Goal: Find specific page/section: Find specific page/section

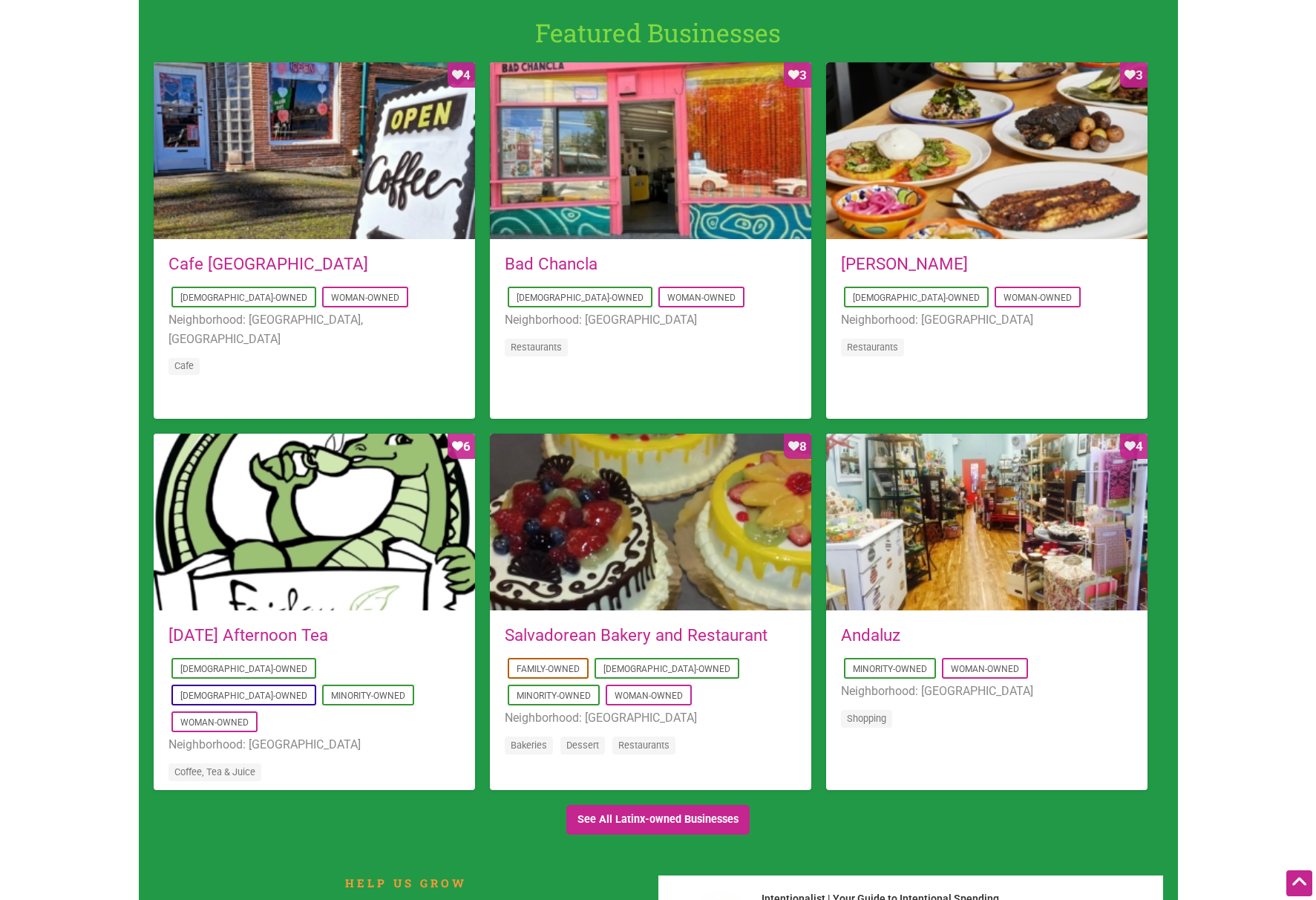
scroll to position [1205, 0]
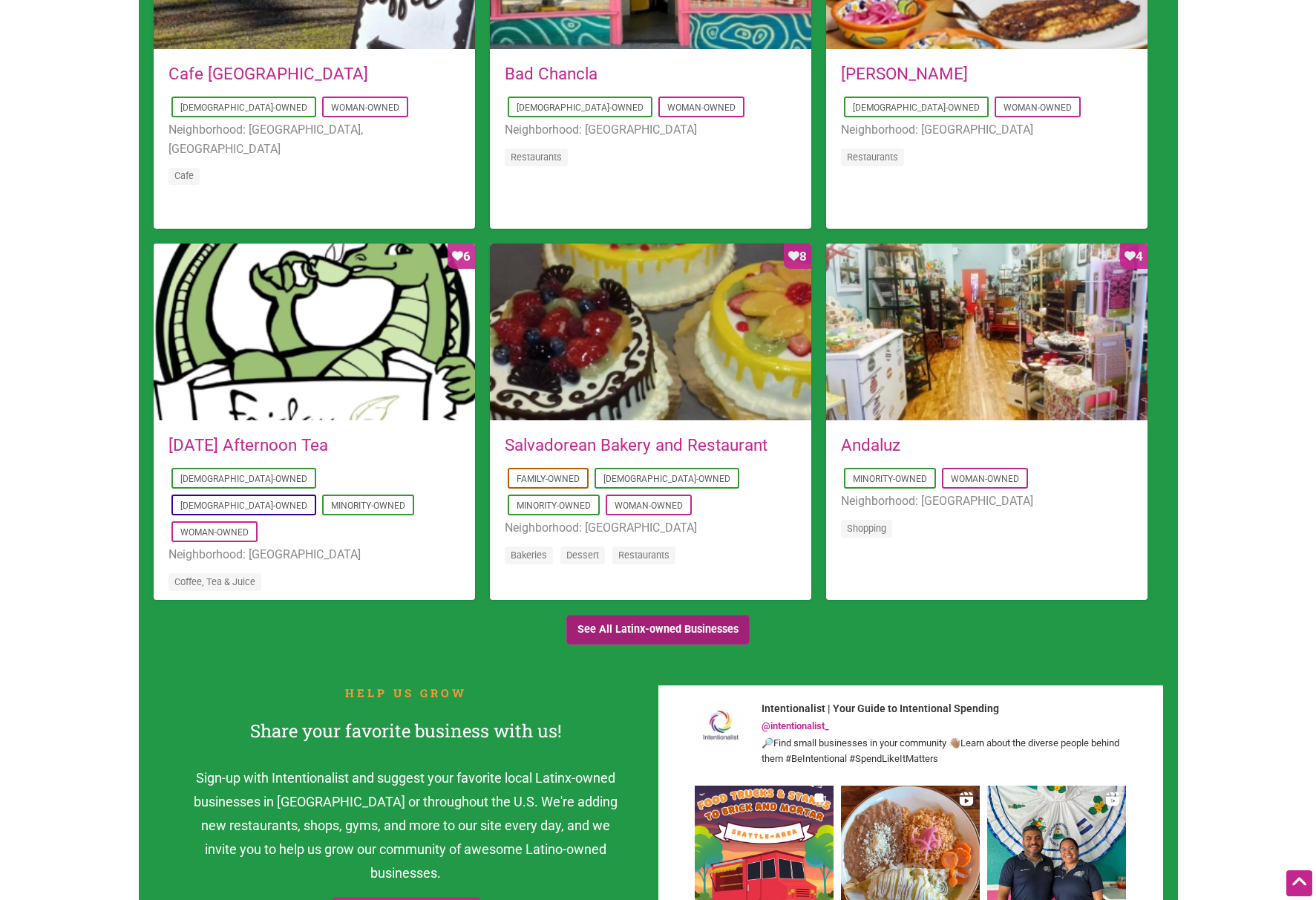
click at [669, 629] on link "See All Latinx-owned Businesses" at bounding box center [658, 629] width 184 height 30
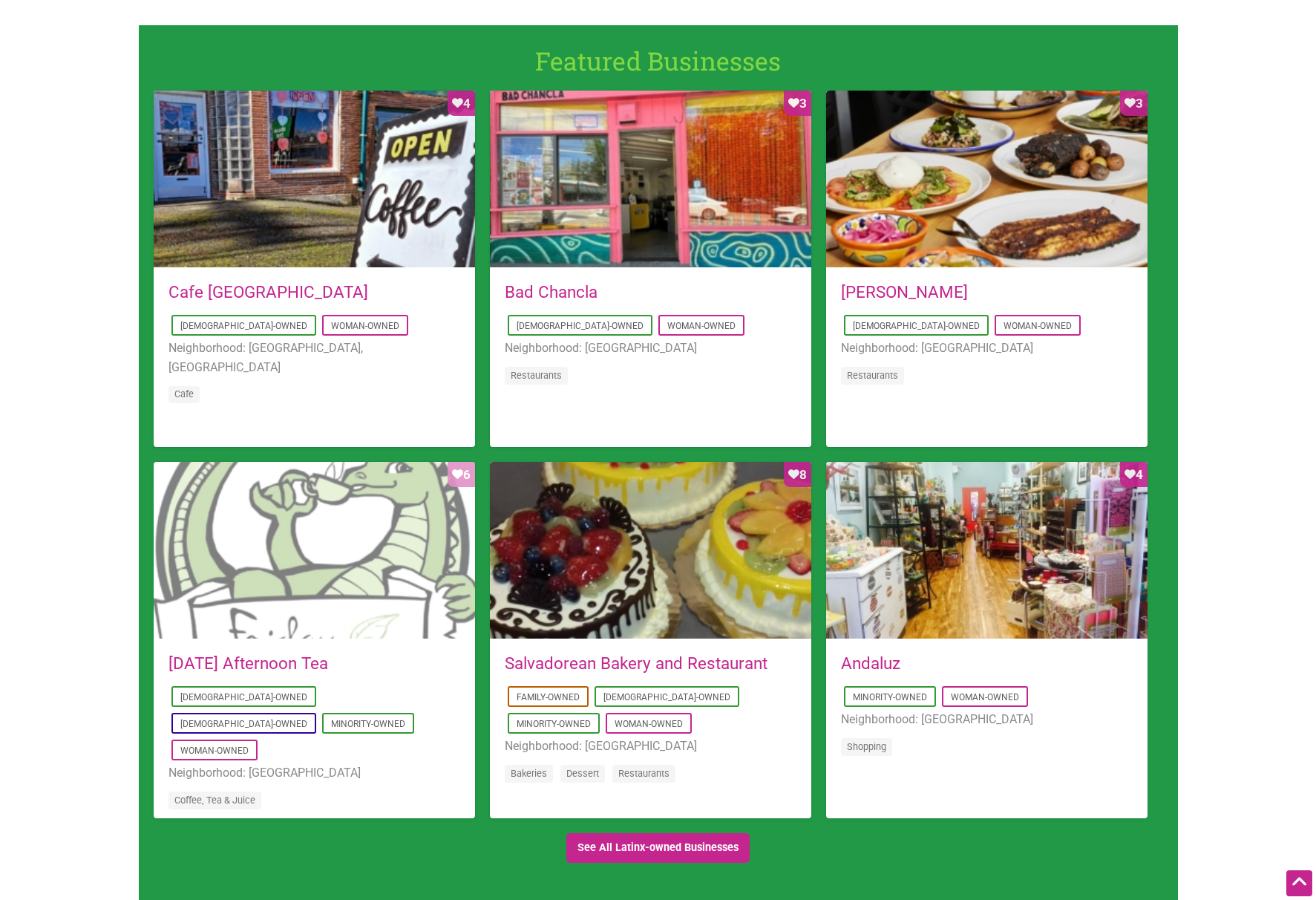
scroll to position [1170, 0]
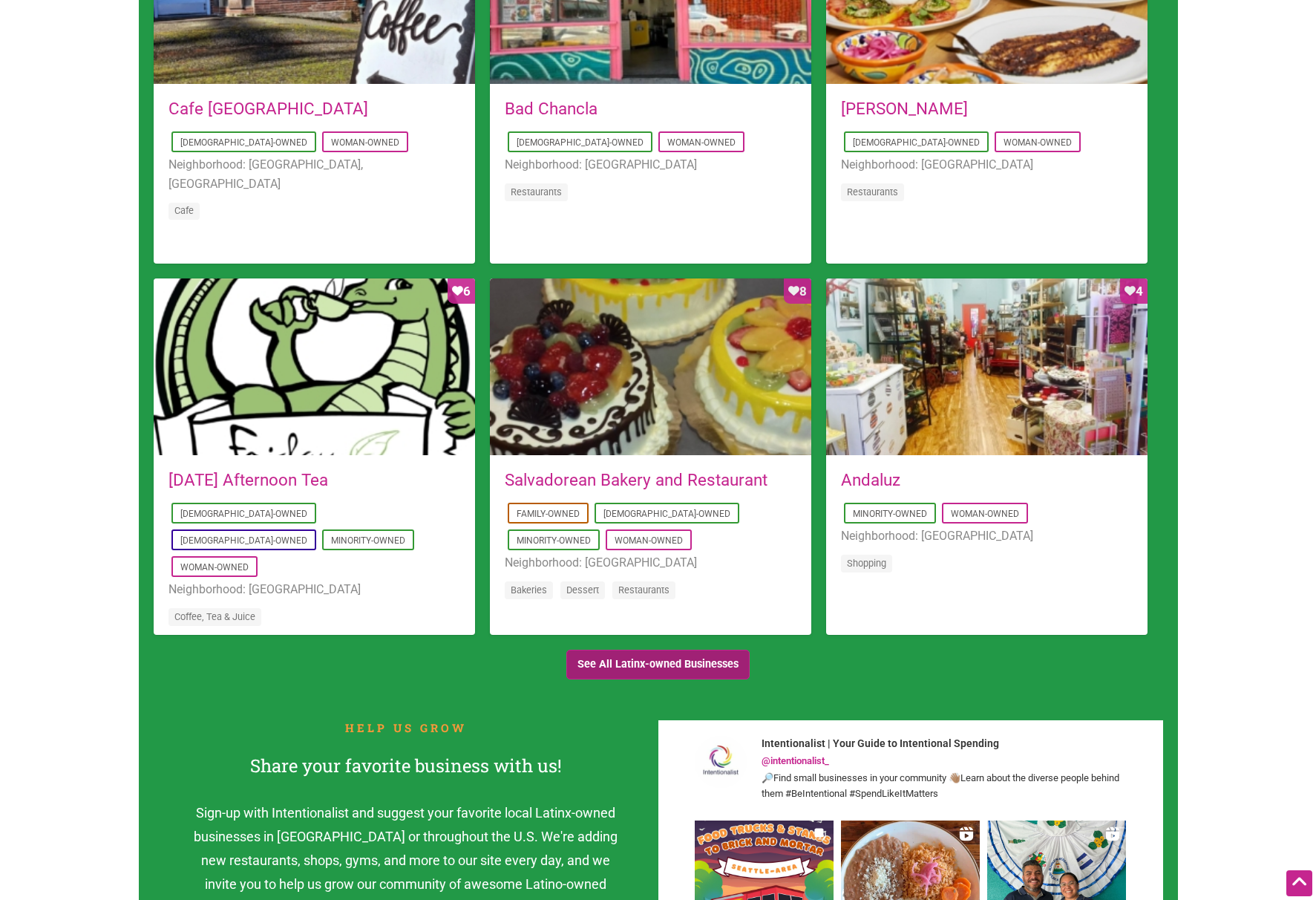
click at [619, 661] on link "See All Latinx-owned Businesses" at bounding box center [658, 664] width 184 height 30
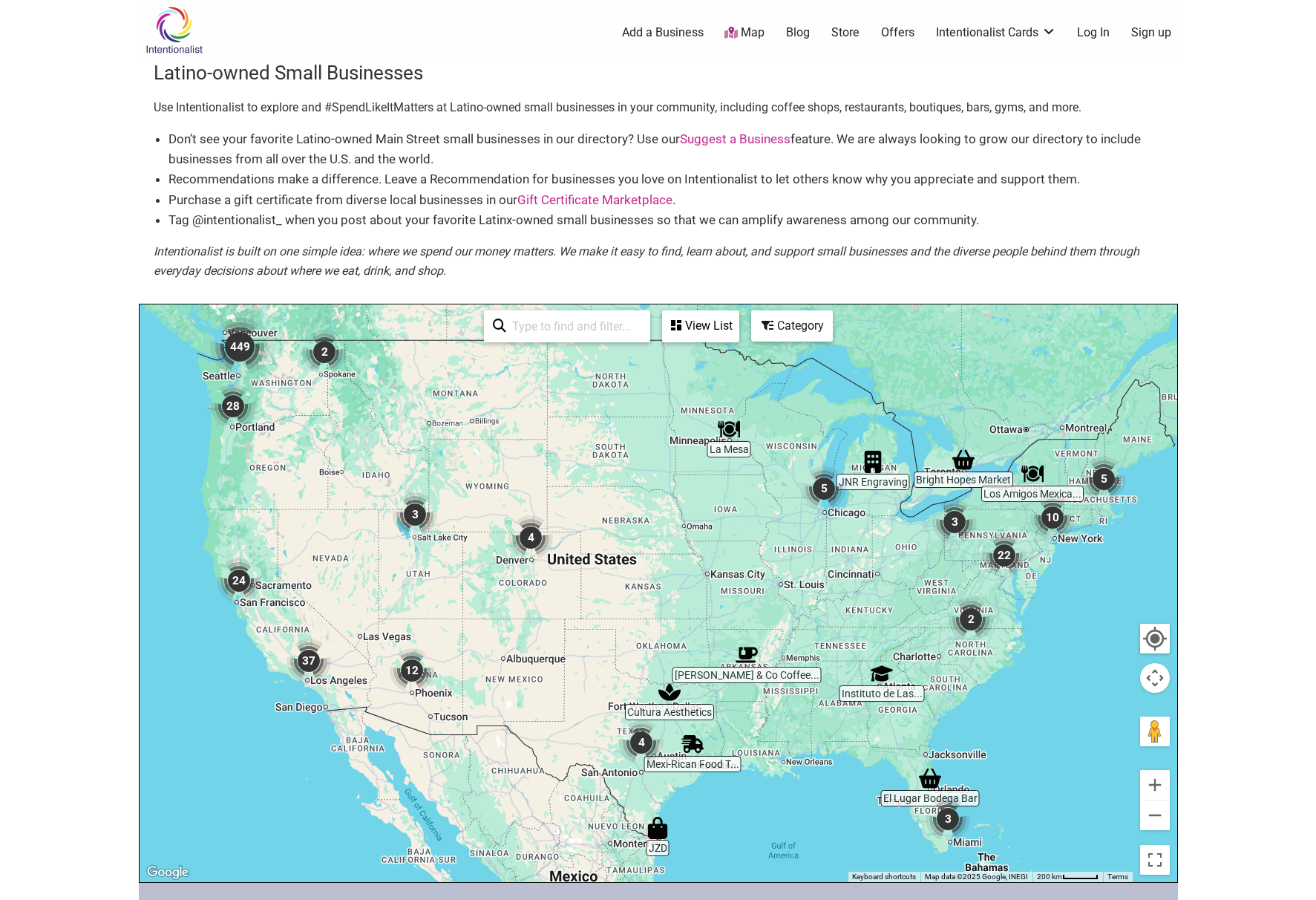
click at [542, 328] on input "search" at bounding box center [574, 326] width 135 height 29
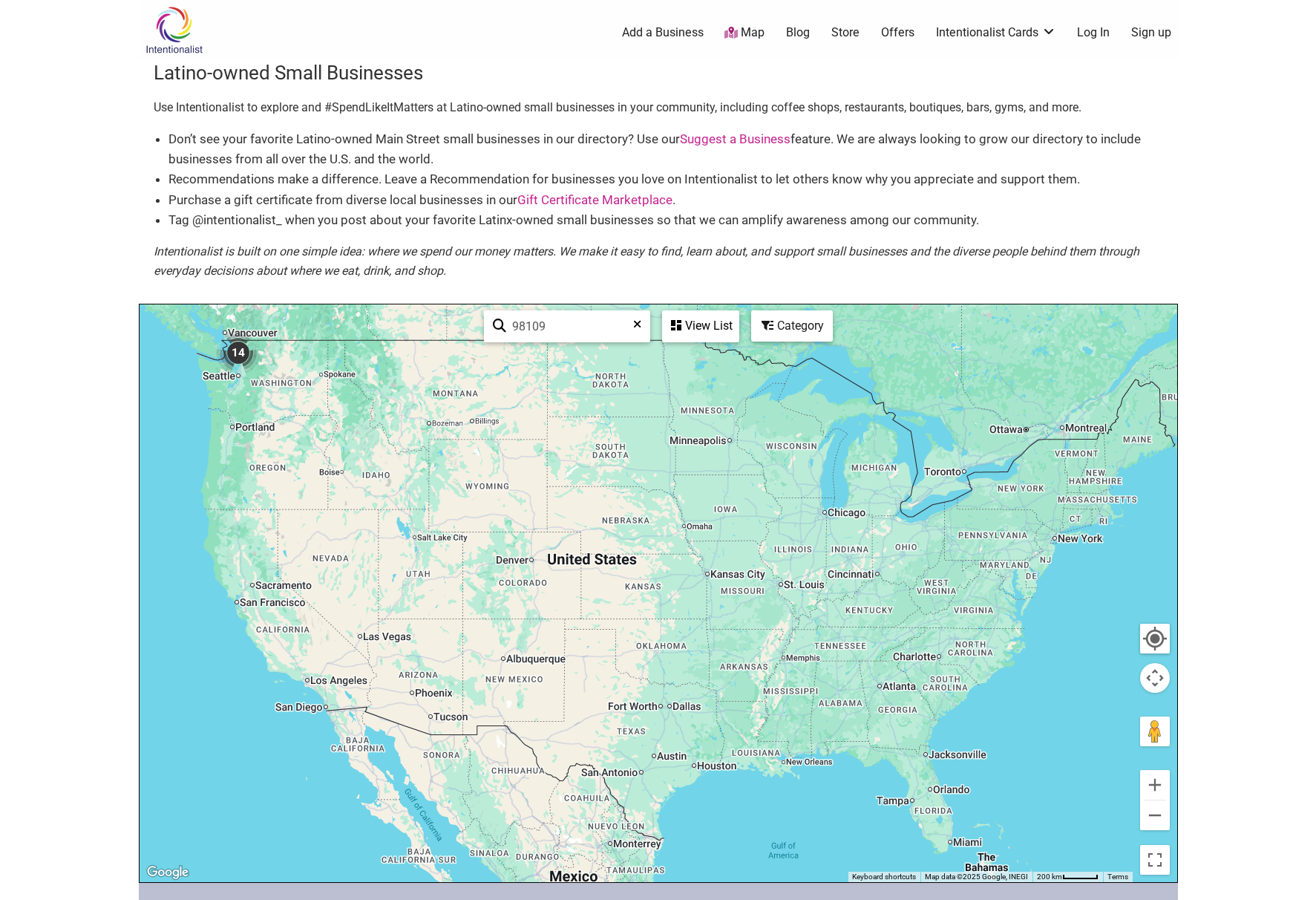
type input "98109"
click at [1152, 784] on button "Zoom in" at bounding box center [1154, 784] width 30 height 30
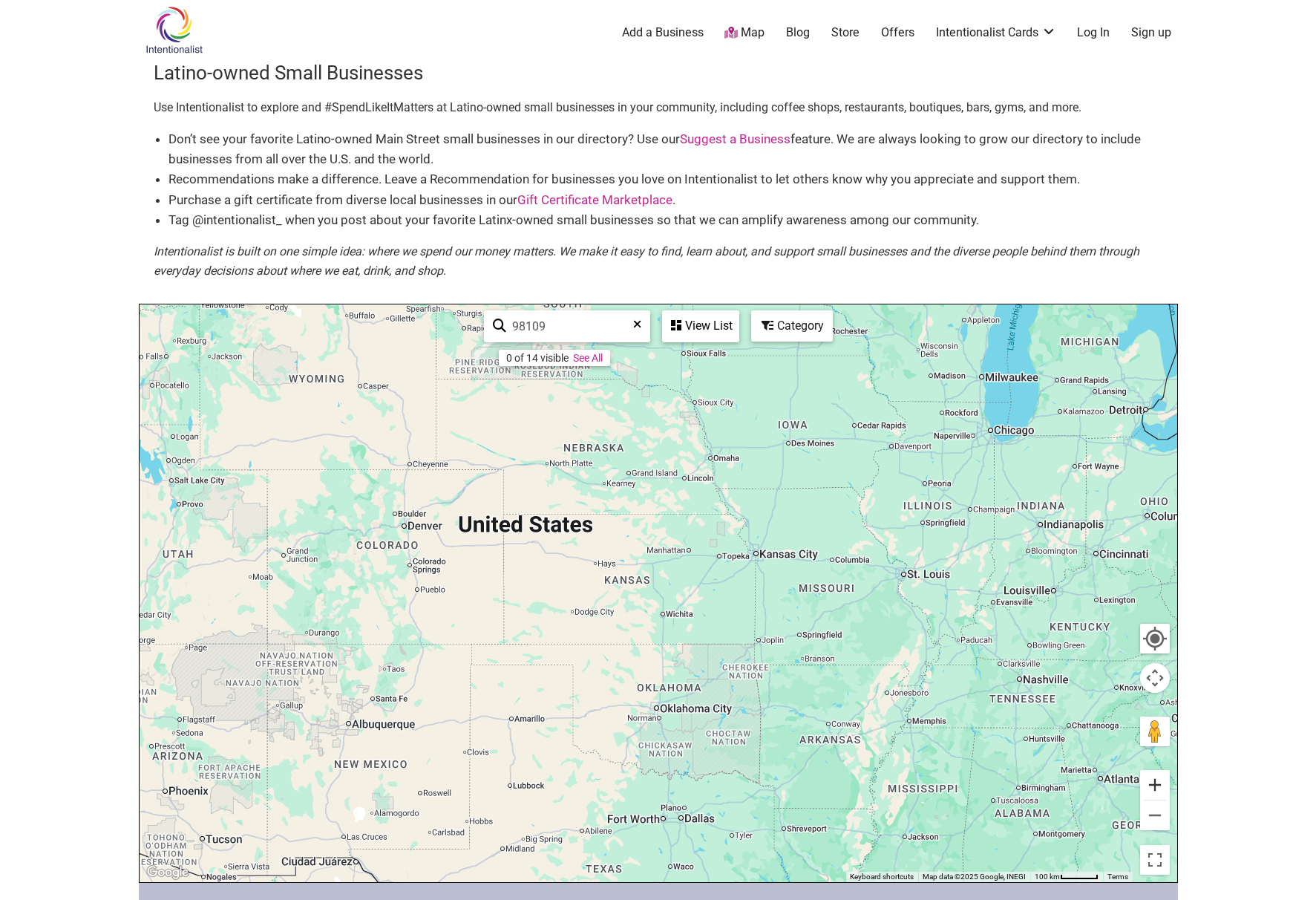
click at [1152, 784] on button "Zoom in" at bounding box center [1154, 784] width 30 height 30
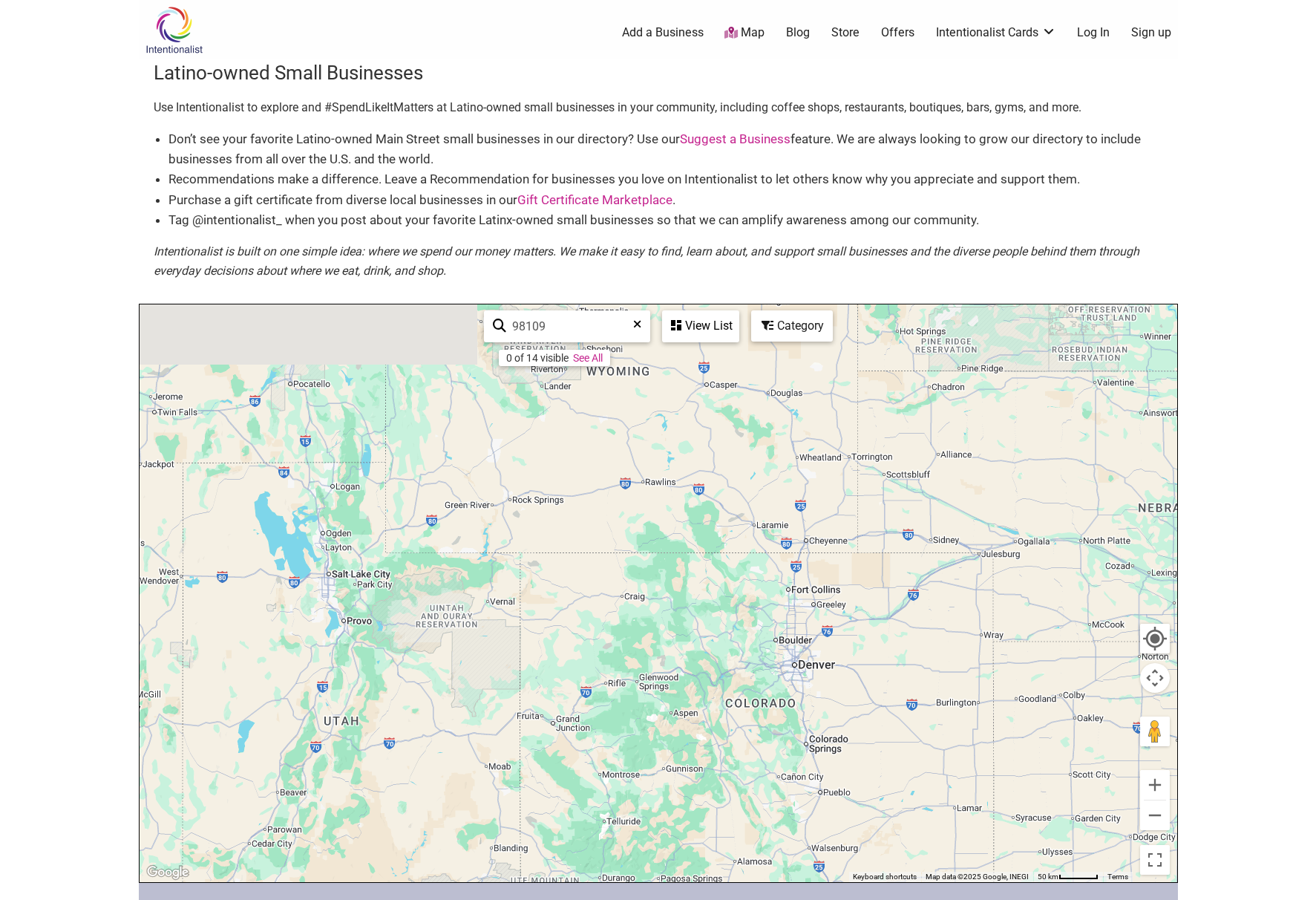
drag, startPoint x: 283, startPoint y: 555, endPoint x: 1018, endPoint y: 825, distance: 783.0
click at [1018, 825] on div at bounding box center [658, 593] width 1037 height 578
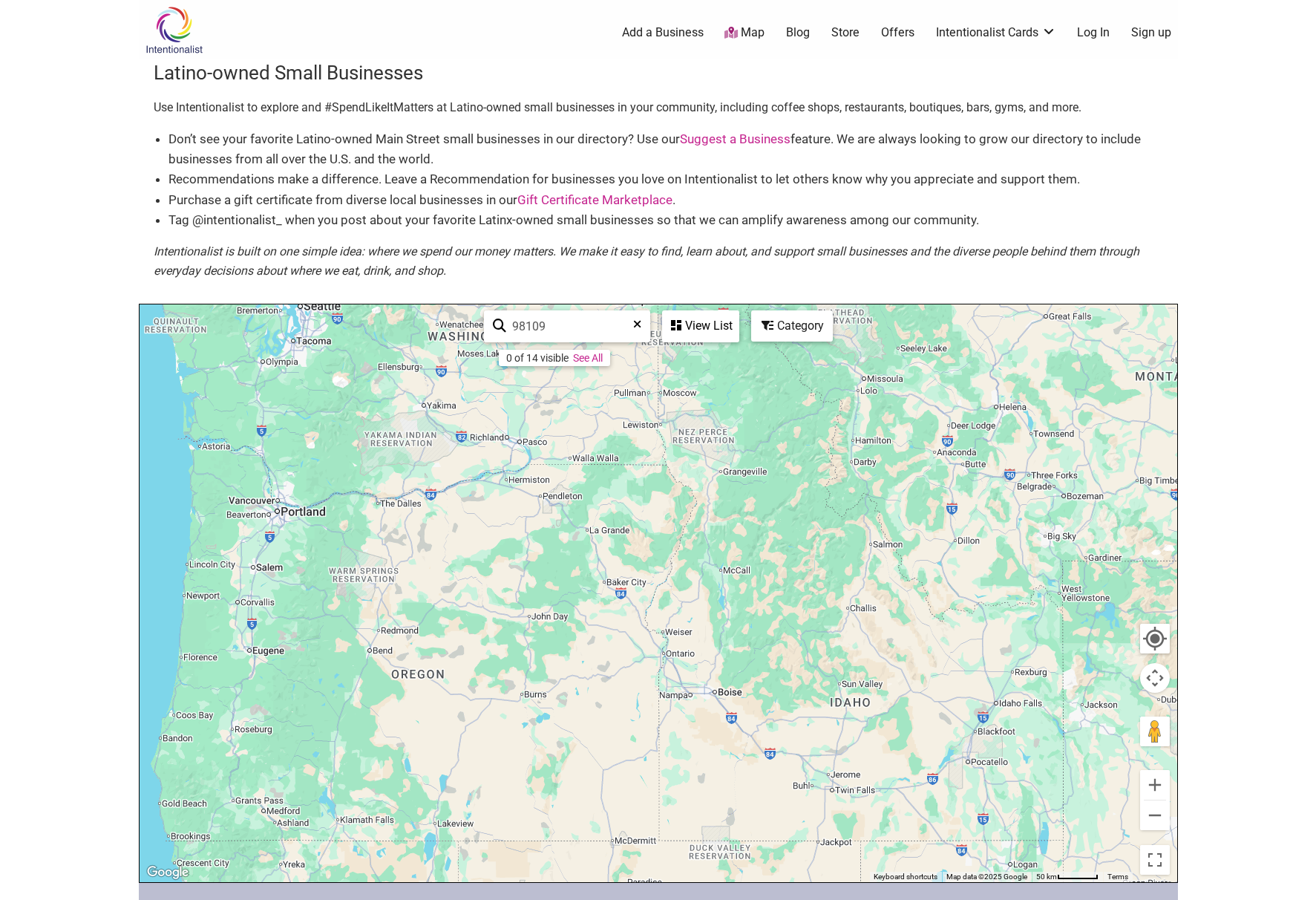
drag, startPoint x: 276, startPoint y: 447, endPoint x: 875, endPoint y: 742, distance: 667.7
click at [888, 745] on div at bounding box center [658, 593] width 1037 height 578
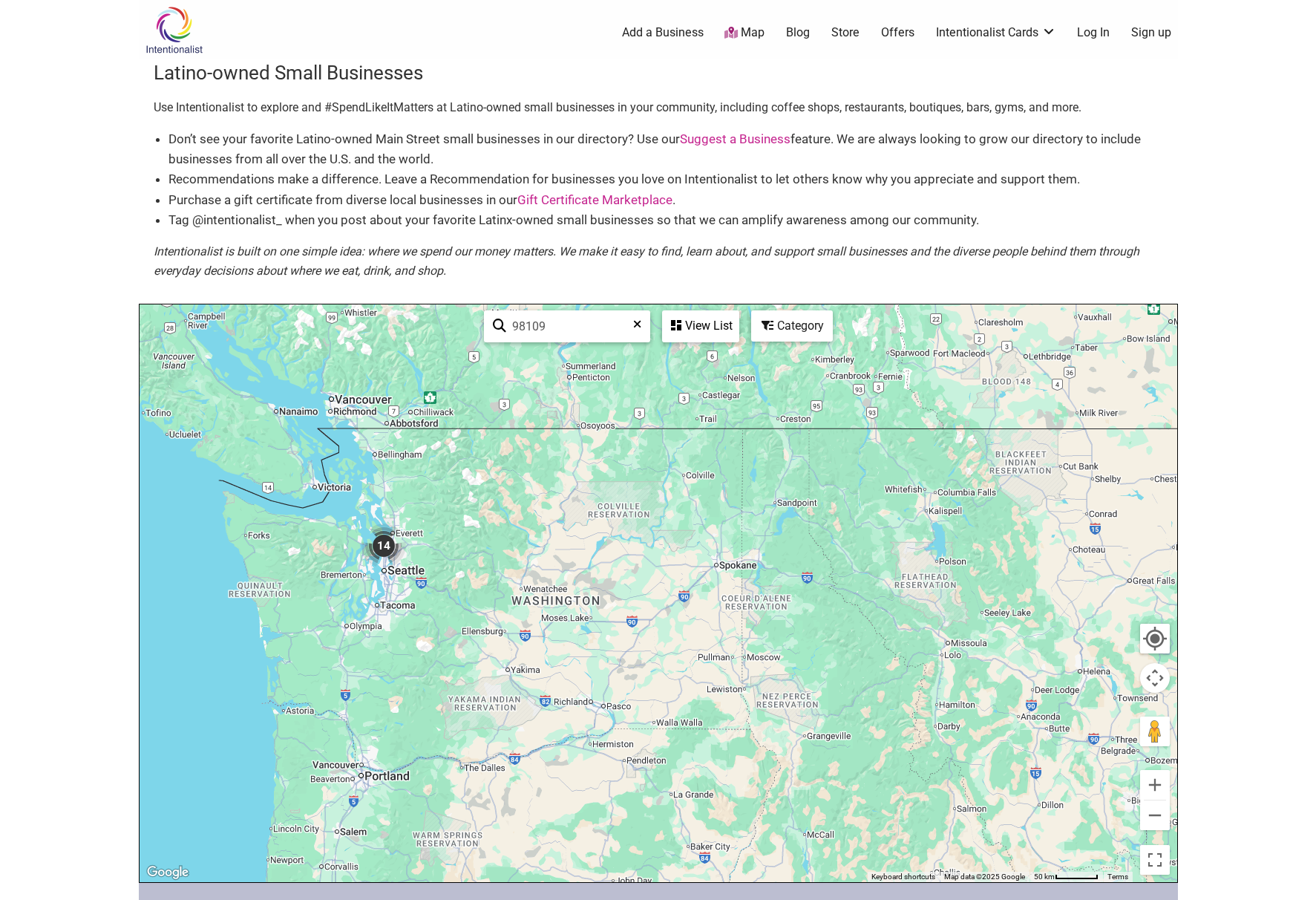
drag, startPoint x: 401, startPoint y: 467, endPoint x: 384, endPoint y: 702, distance: 235.6
click at [384, 702] on div at bounding box center [658, 593] width 1037 height 578
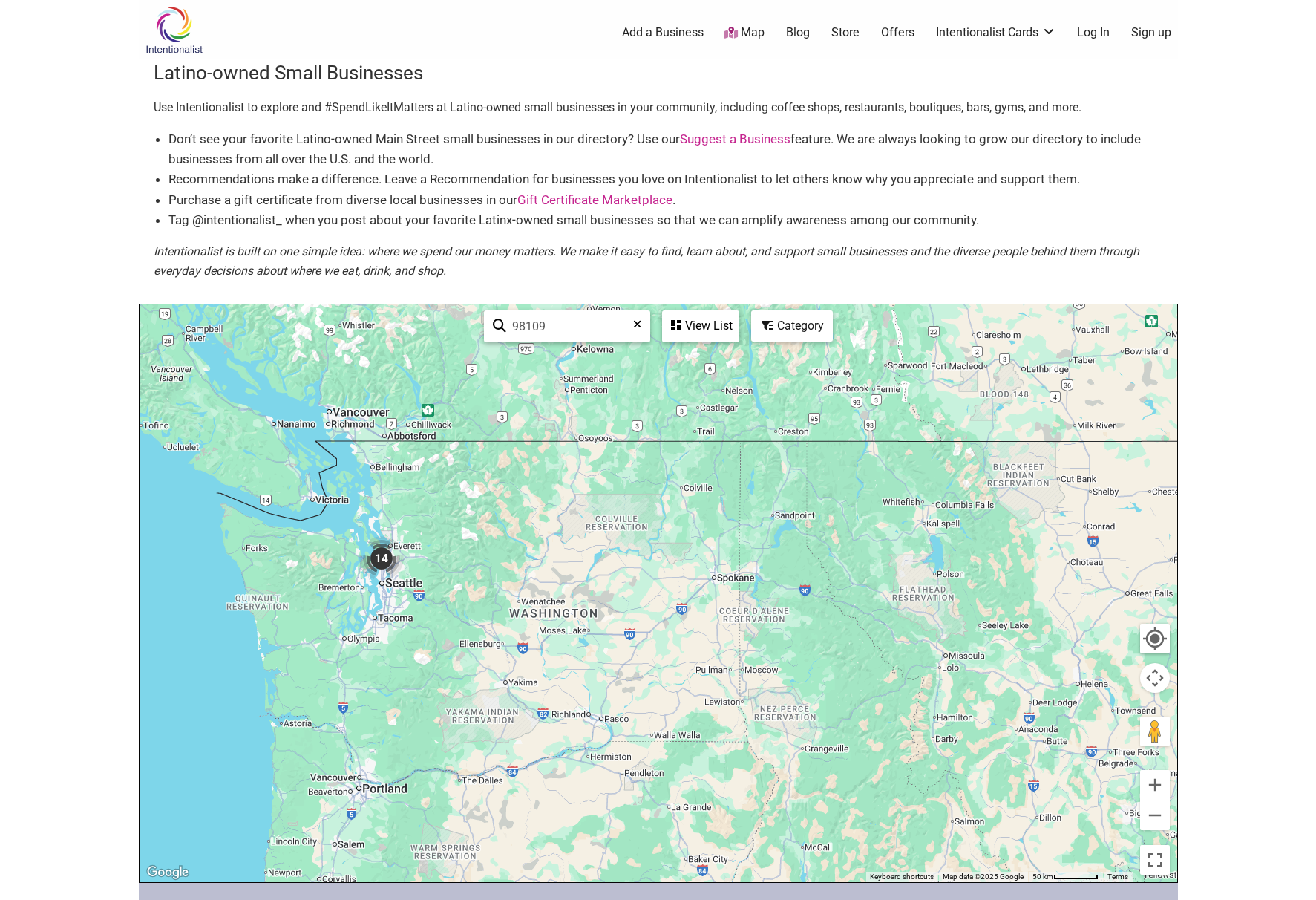
click at [382, 556] on img "14" at bounding box center [381, 558] width 45 height 45
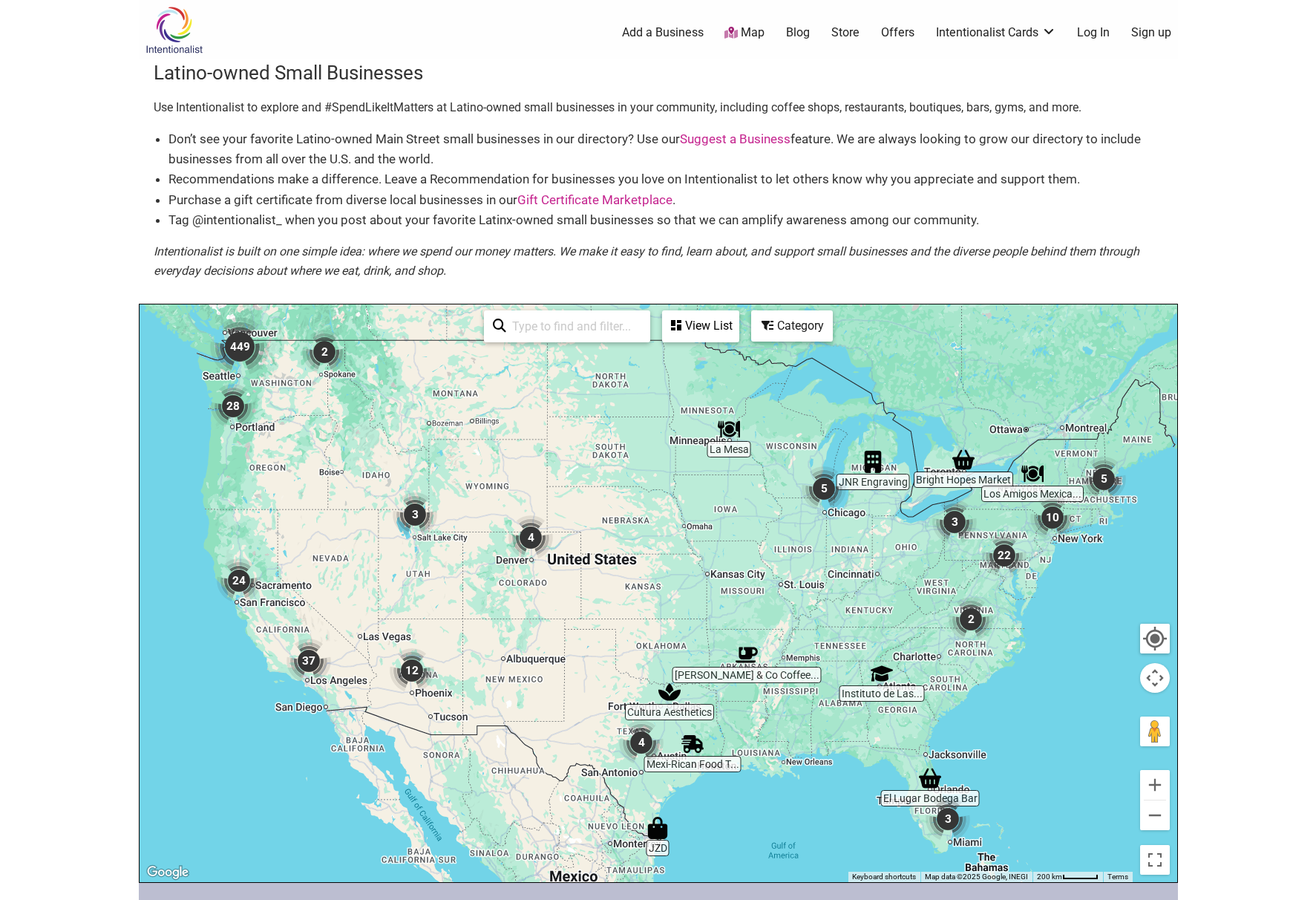
click at [553, 326] on input "search" at bounding box center [574, 326] width 135 height 29
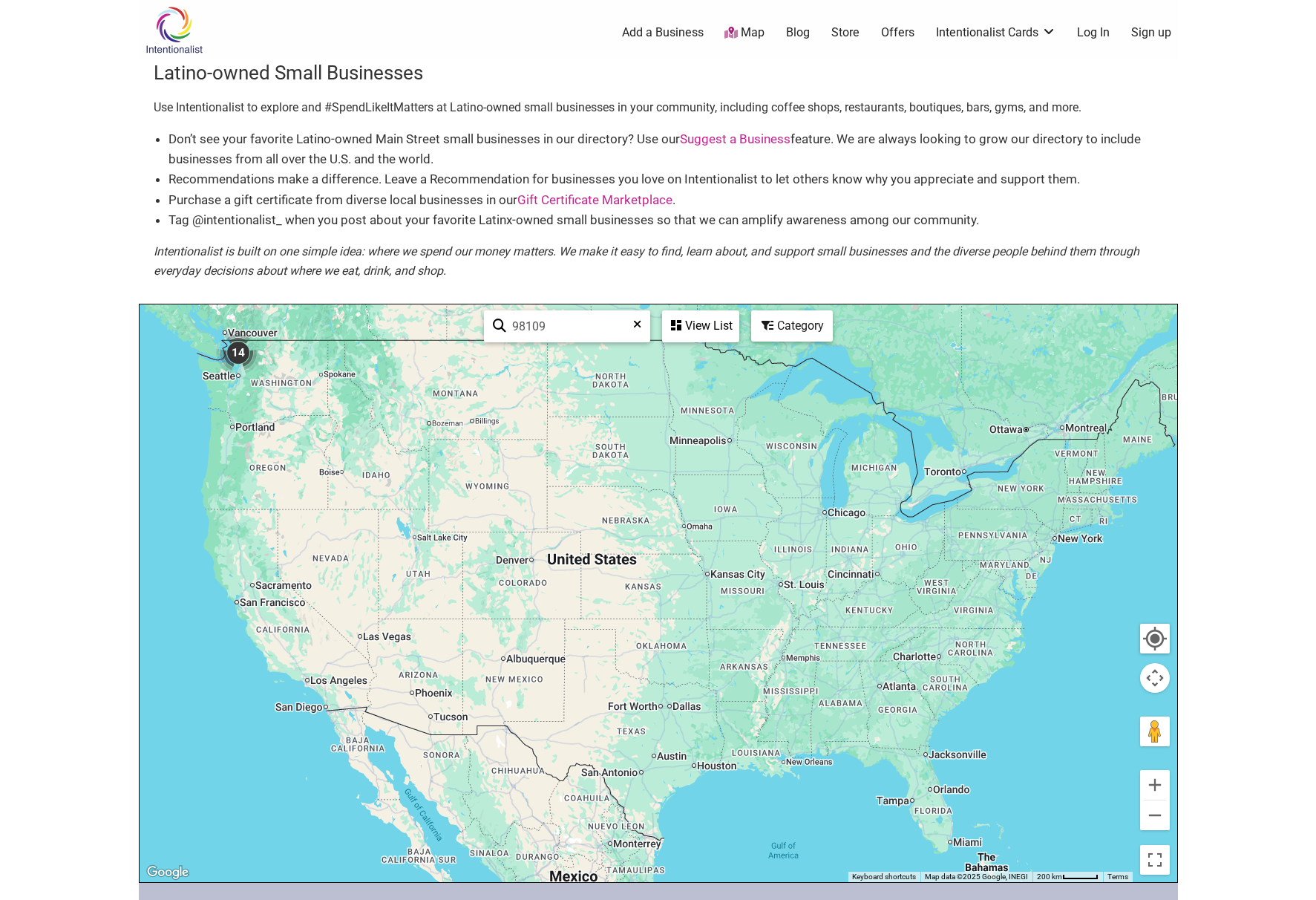
type input "98109"
click at [710, 333] on div "View List" at bounding box center [701, 325] width 75 height 28
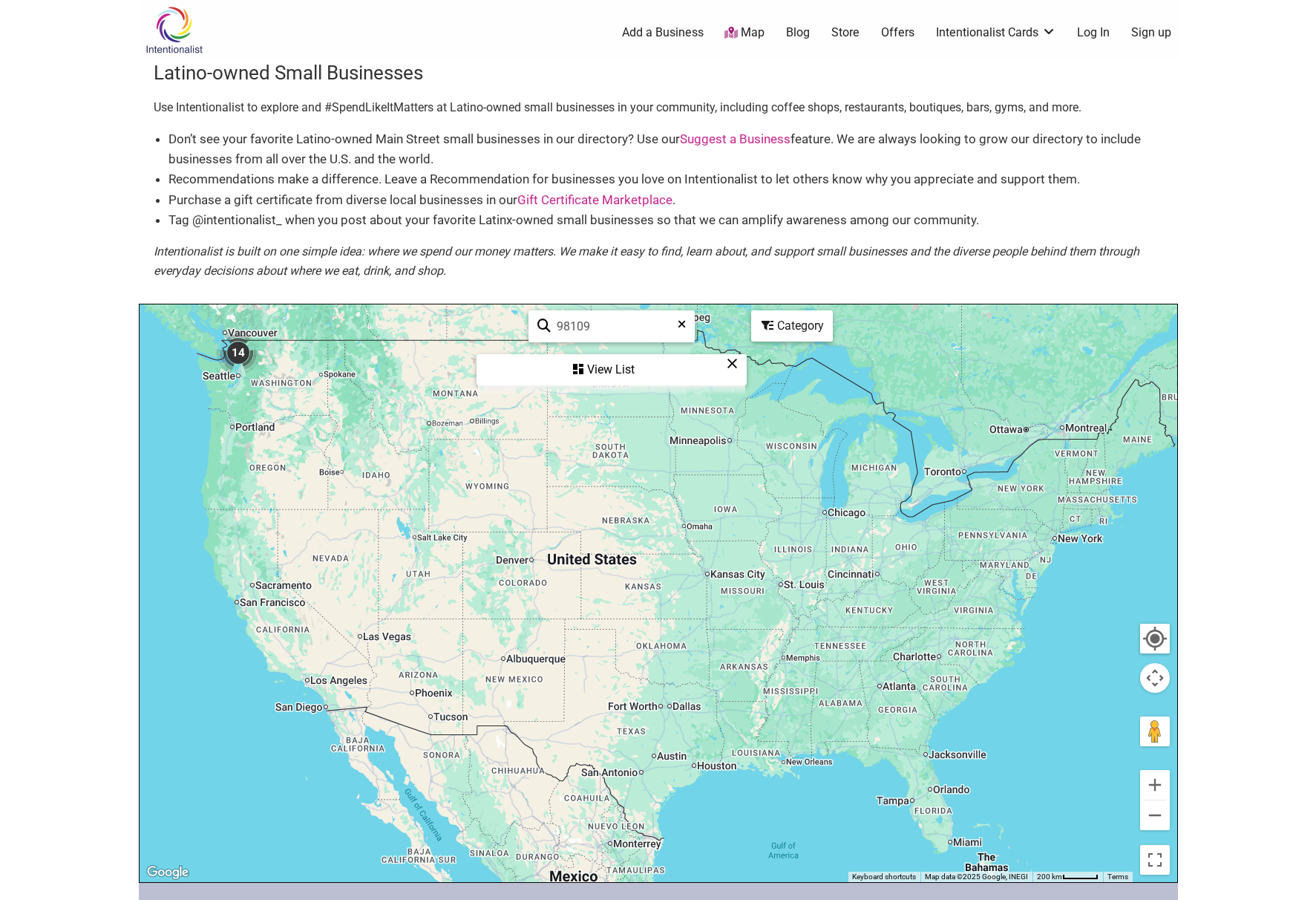
click at [733, 363] on icon at bounding box center [733, 363] width 12 height 1
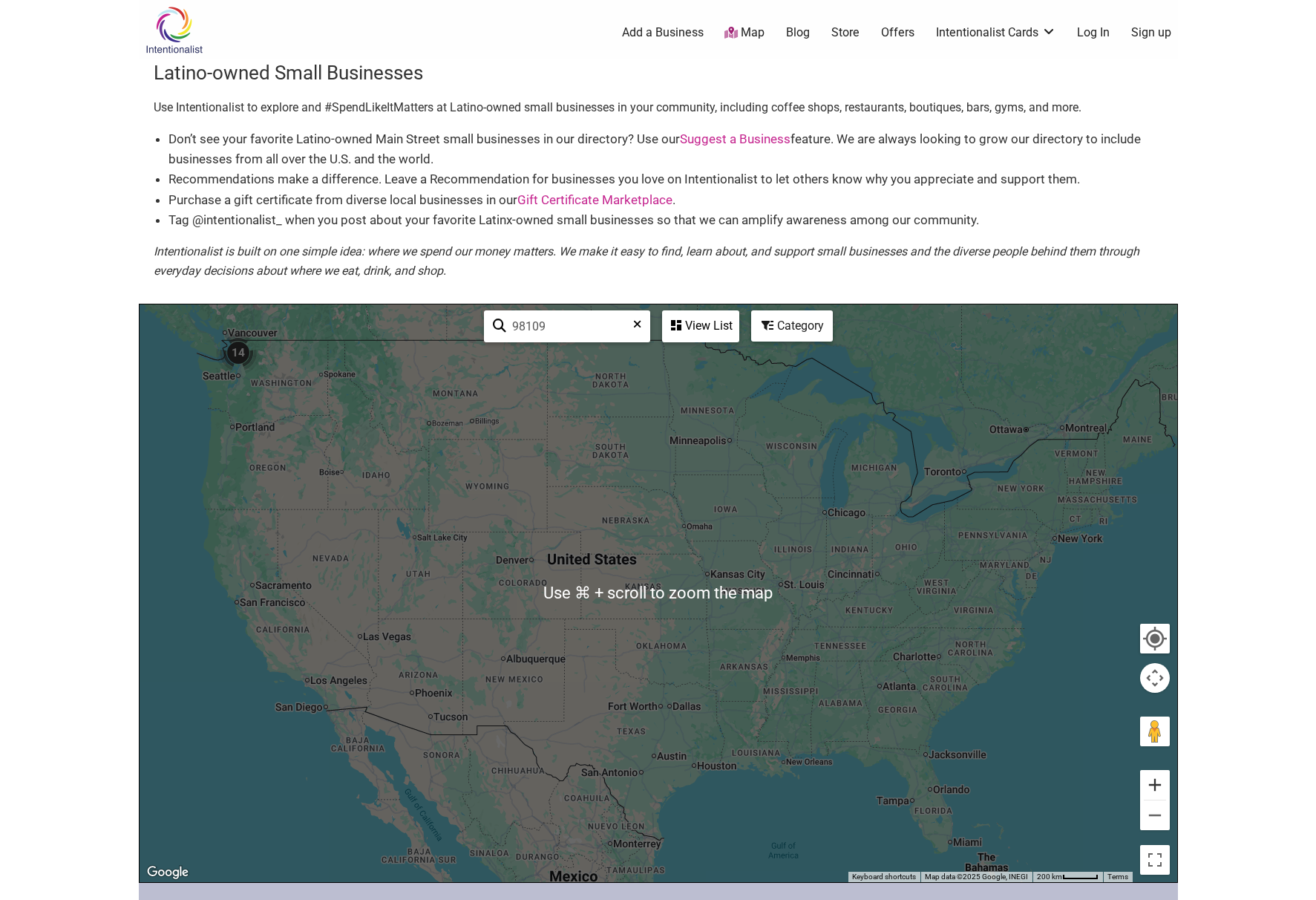
click at [1152, 786] on button "Zoom in" at bounding box center [1154, 784] width 30 height 30
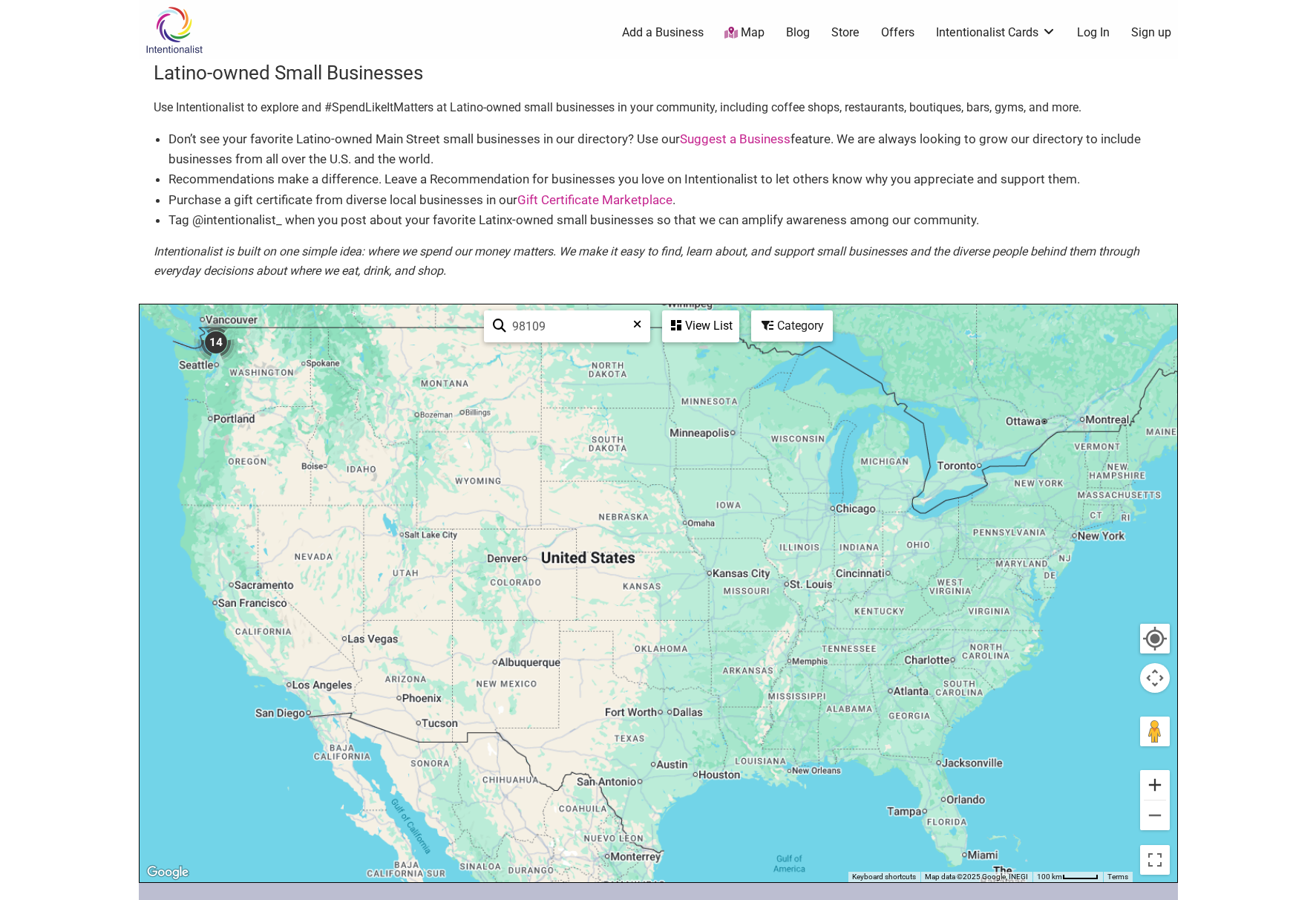
click at [1152, 786] on button "Zoom in" at bounding box center [1154, 784] width 30 height 30
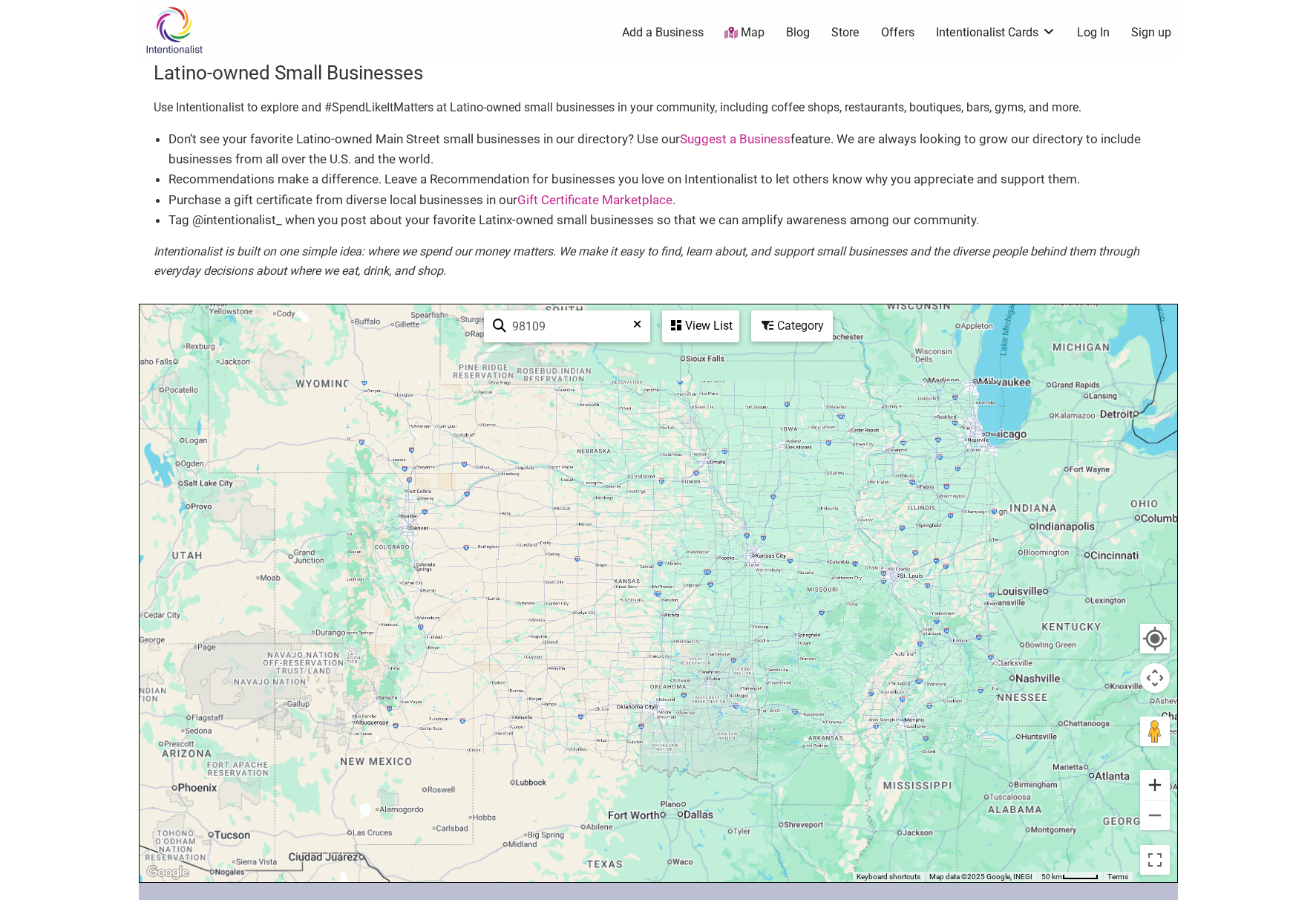
click at [1152, 786] on button "Zoom in" at bounding box center [1154, 784] width 30 height 30
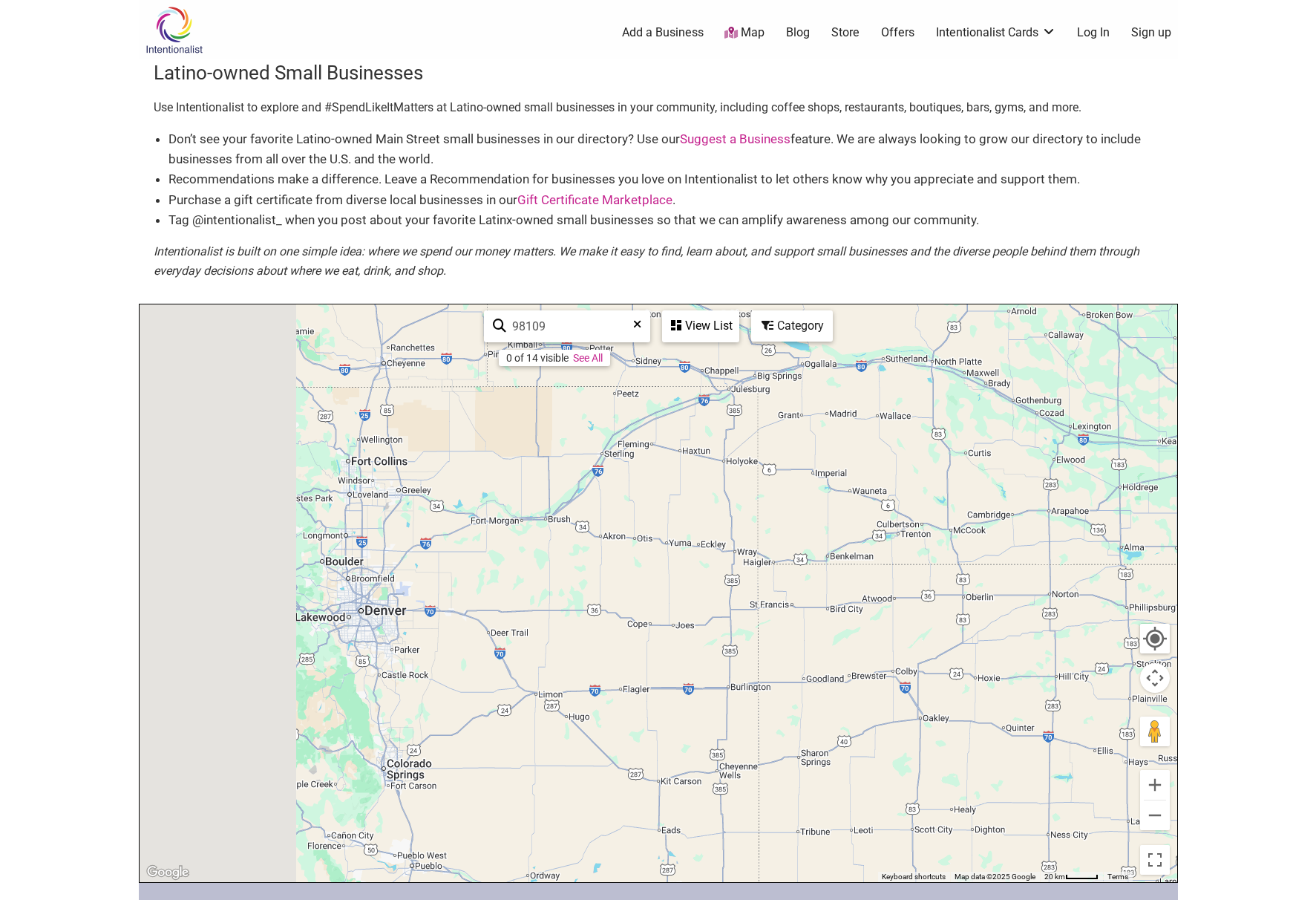
drag, startPoint x: 527, startPoint y: 561, endPoint x: 1229, endPoint y: 831, distance: 752.1
click at [1237, 834] on body "× Menu 0 Add a Business Map Blog Store Offers Intentionalist Cards Buy Black Ca…" at bounding box center [658, 450] width 1316 height 900
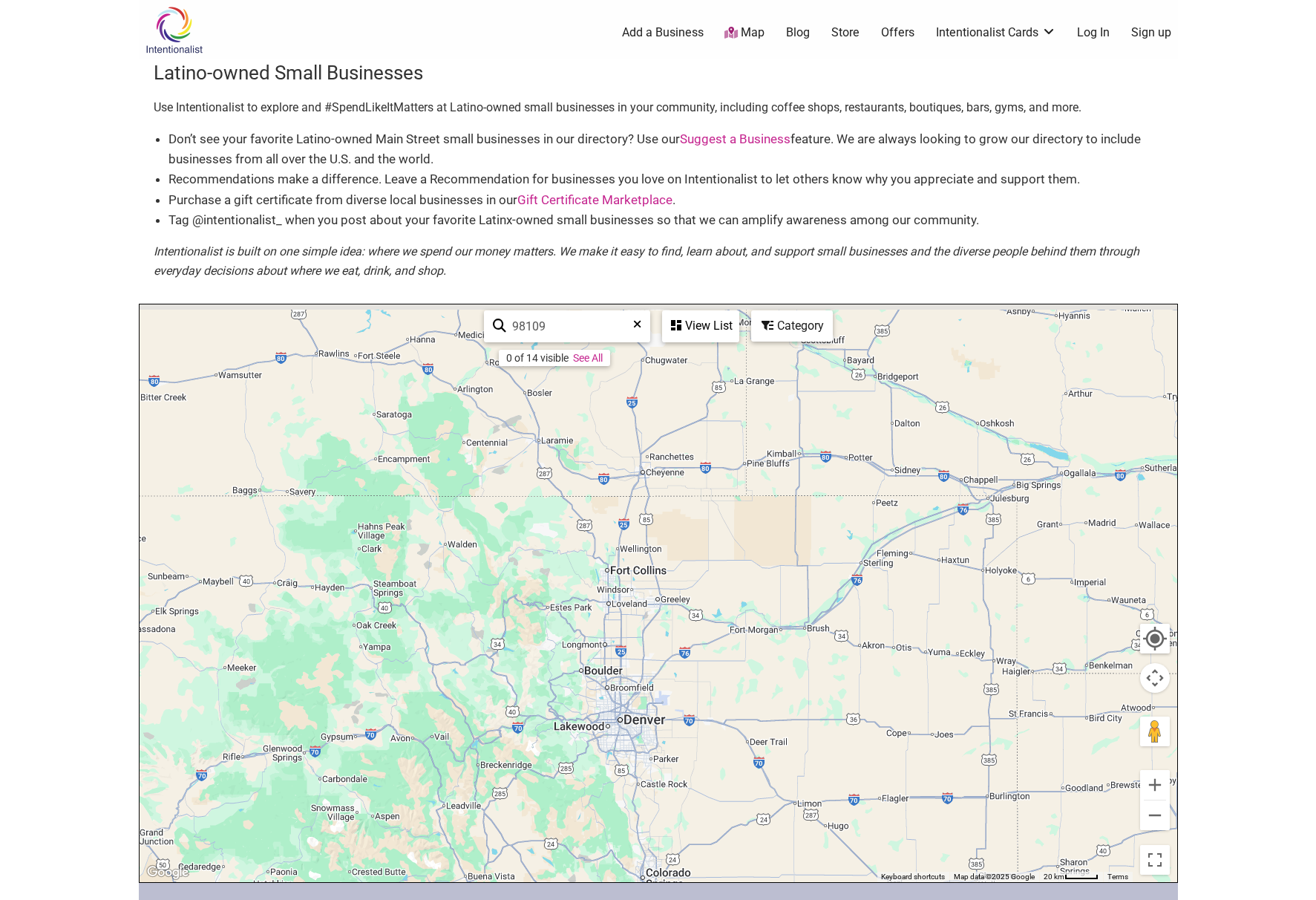
drag, startPoint x: 421, startPoint y: 524, endPoint x: 931, endPoint y: 808, distance: 583.7
click at [931, 808] on div at bounding box center [658, 593] width 1037 height 578
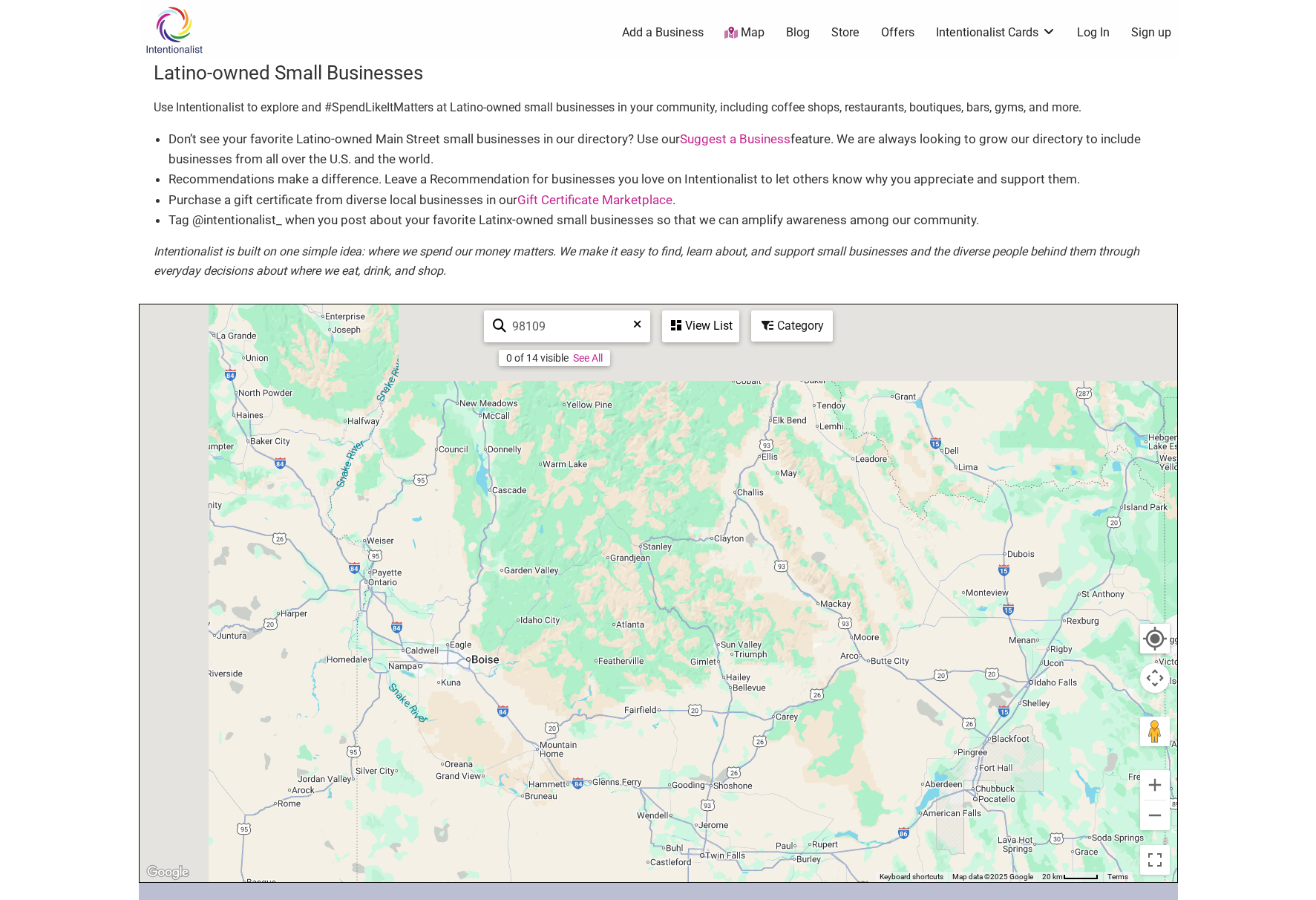
drag, startPoint x: 345, startPoint y: 579, endPoint x: 905, endPoint y: 751, distance: 585.8
click at [972, 767] on div at bounding box center [658, 593] width 1037 height 578
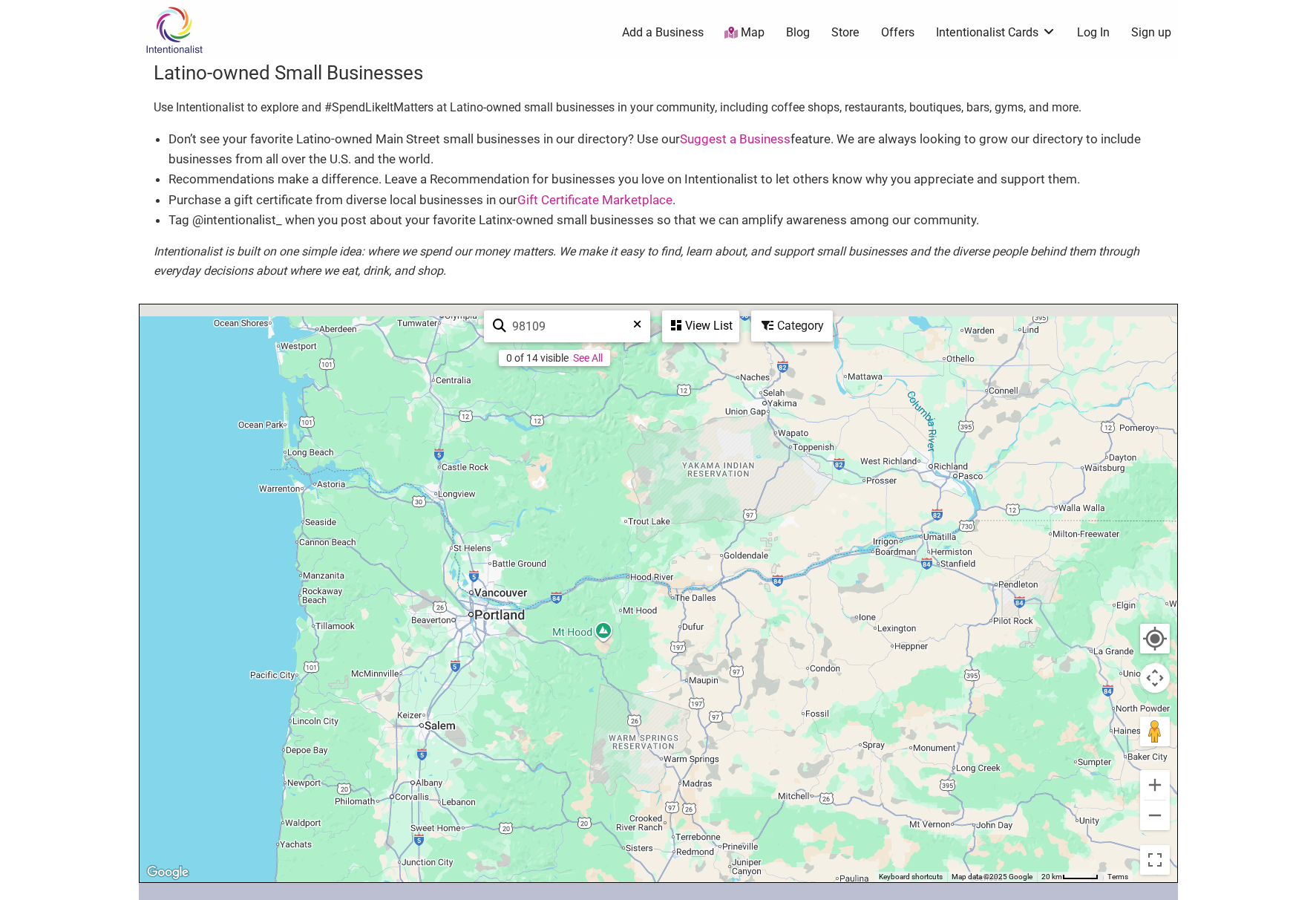
drag, startPoint x: 531, startPoint y: 593, endPoint x: 486, endPoint y: 877, distance: 287.5
click at [482, 894] on div "Intentionalist Spend like it matters 0 Add a Business Map Blog Store Offers Int…" at bounding box center [658, 627] width 1039 height 1255
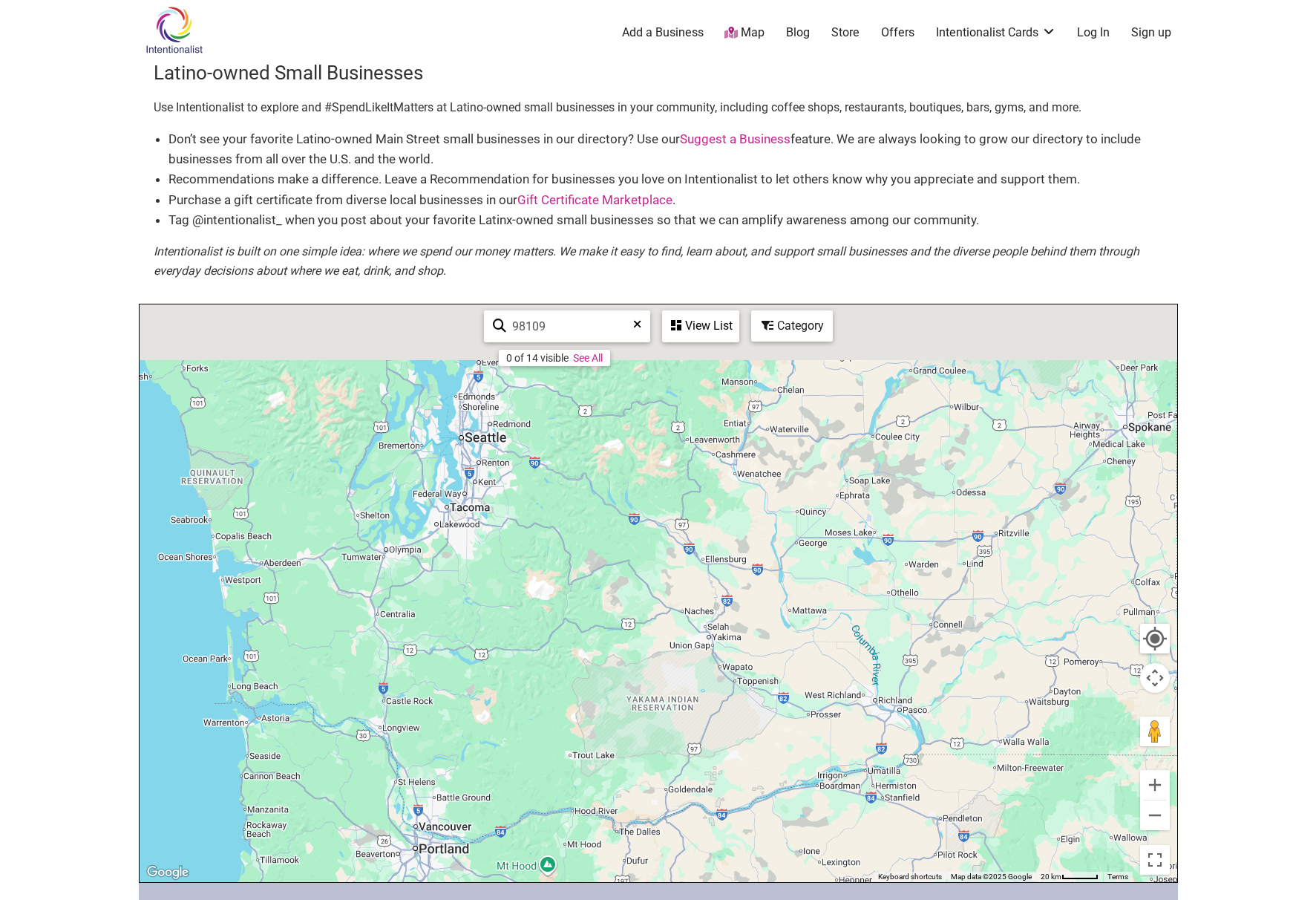
drag, startPoint x: 442, startPoint y: 512, endPoint x: 379, endPoint y: 800, distance: 294.8
click at [379, 800] on div at bounding box center [658, 593] width 1037 height 578
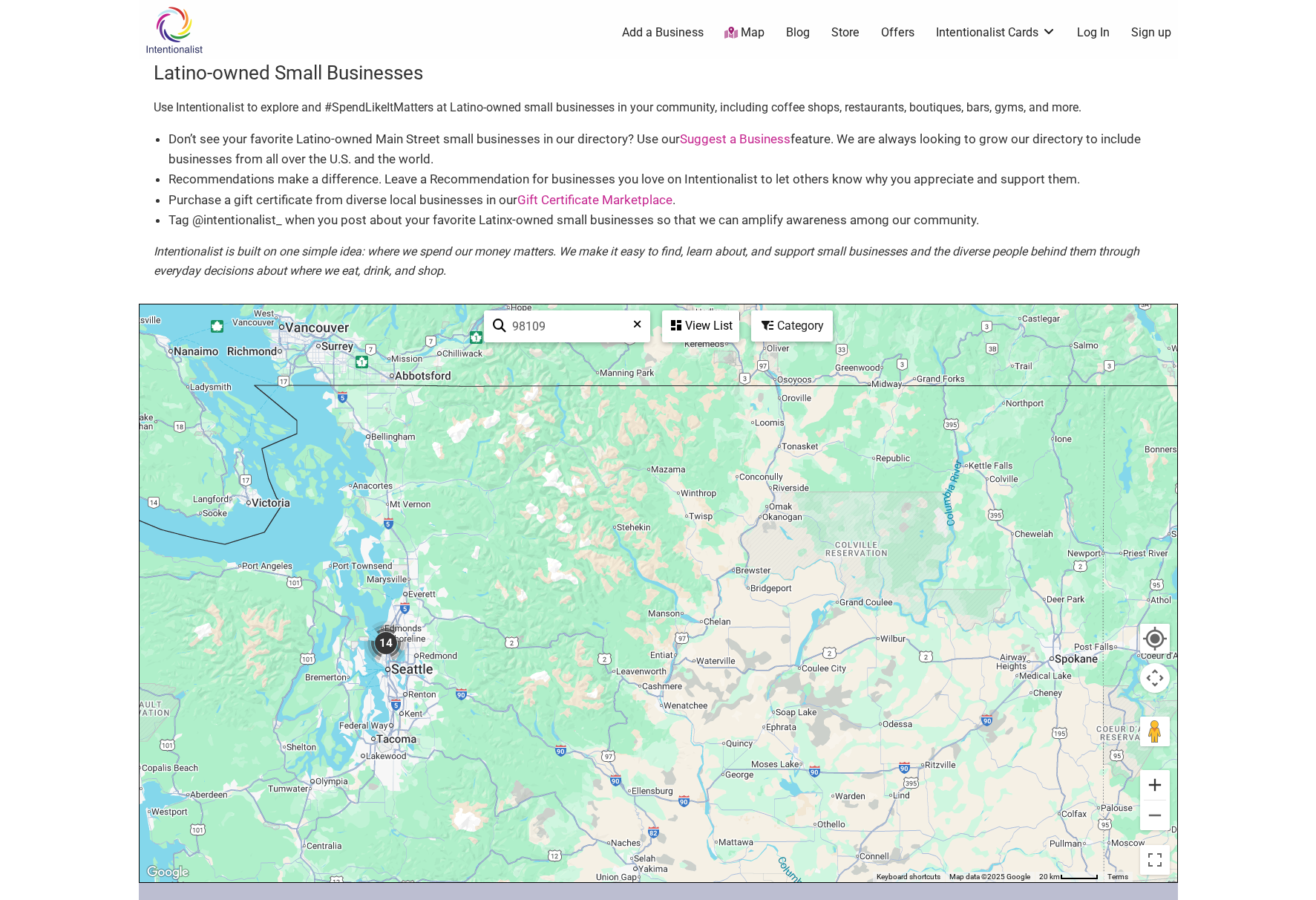
click at [1156, 792] on button "Zoom in" at bounding box center [1154, 784] width 30 height 30
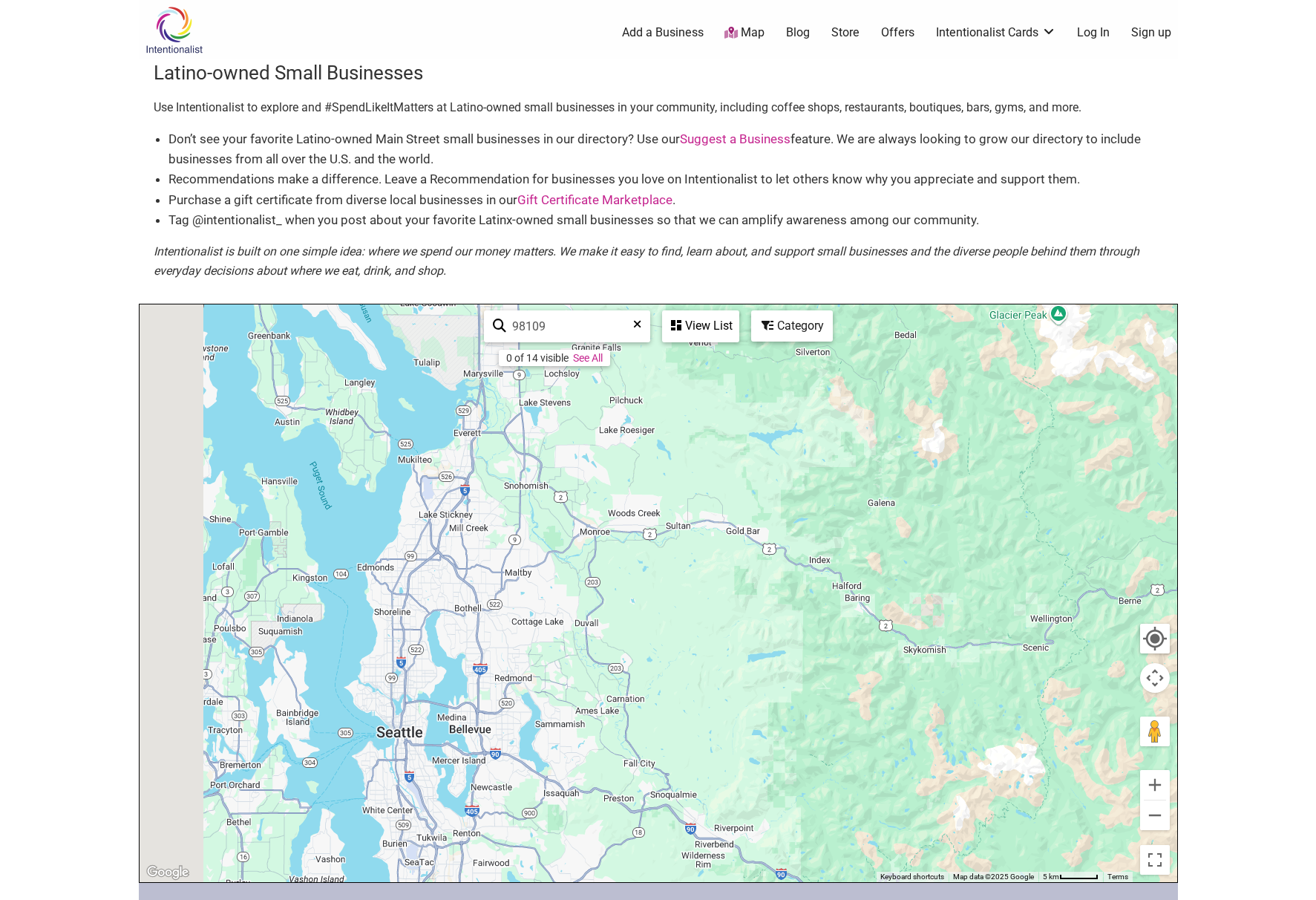
drag, startPoint x: 494, startPoint y: 689, endPoint x: 1328, endPoint y: 523, distance: 850.4
click at [1315, 523] on html "× Menu 0 Add a Business Map Blog Store Offers Intentionalist Cards Buy Black Ca…" at bounding box center [658, 450] width 1316 height 900
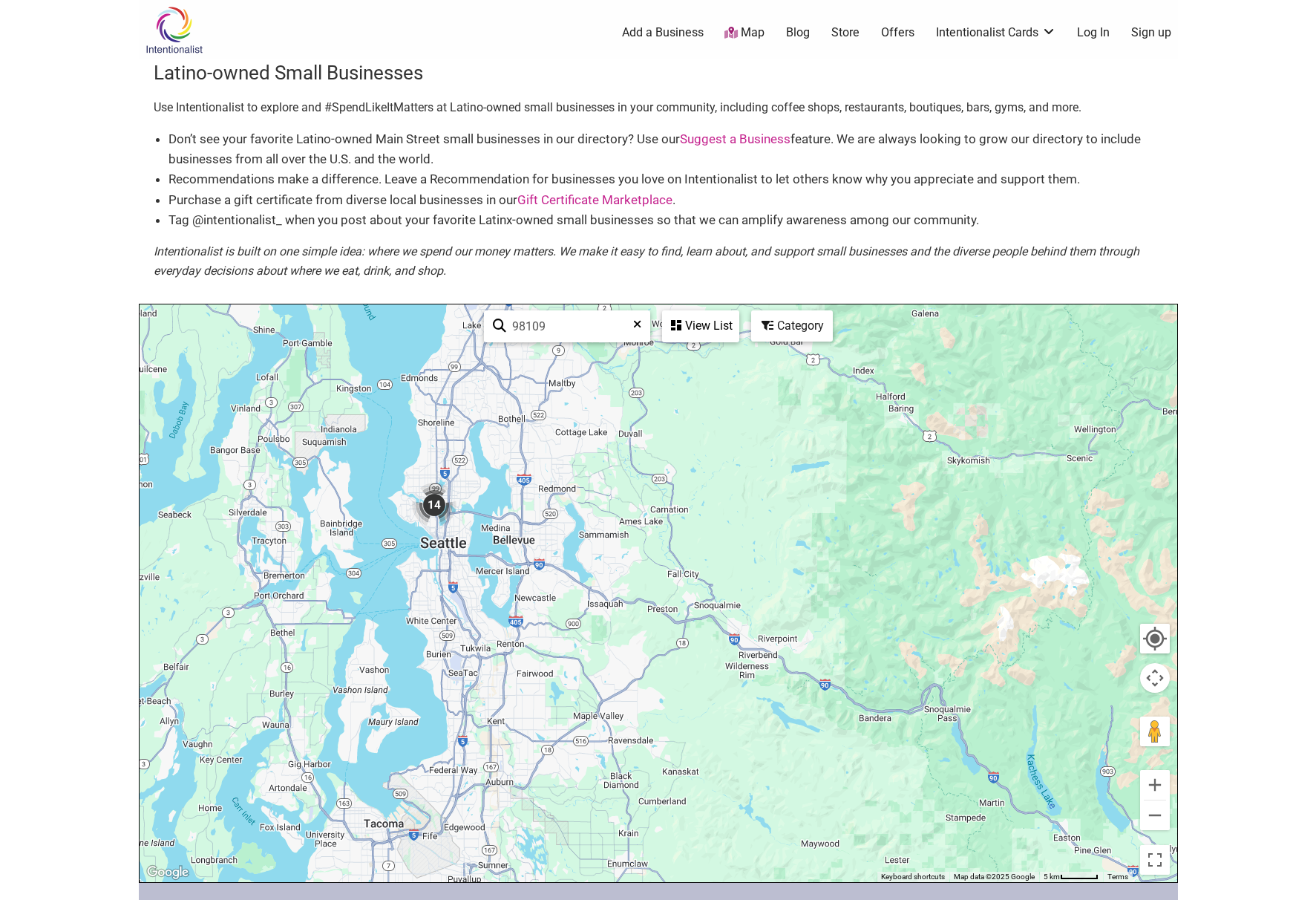
drag, startPoint x: 633, startPoint y: 740, endPoint x: 654, endPoint y: 585, distance: 156.4
click at [654, 585] on div at bounding box center [658, 593] width 1037 height 578
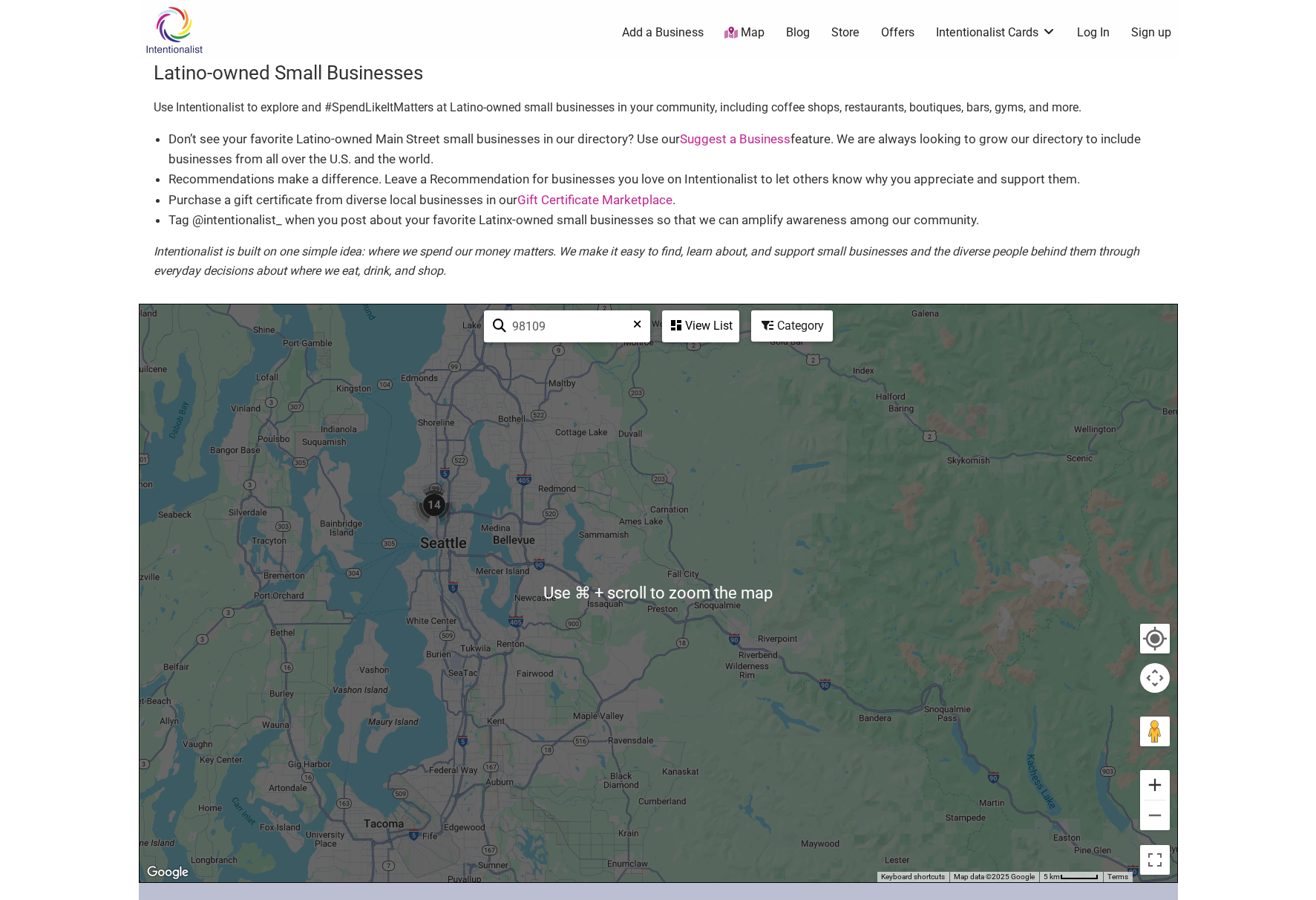
click at [1153, 788] on button "Zoom in" at bounding box center [1154, 784] width 30 height 30
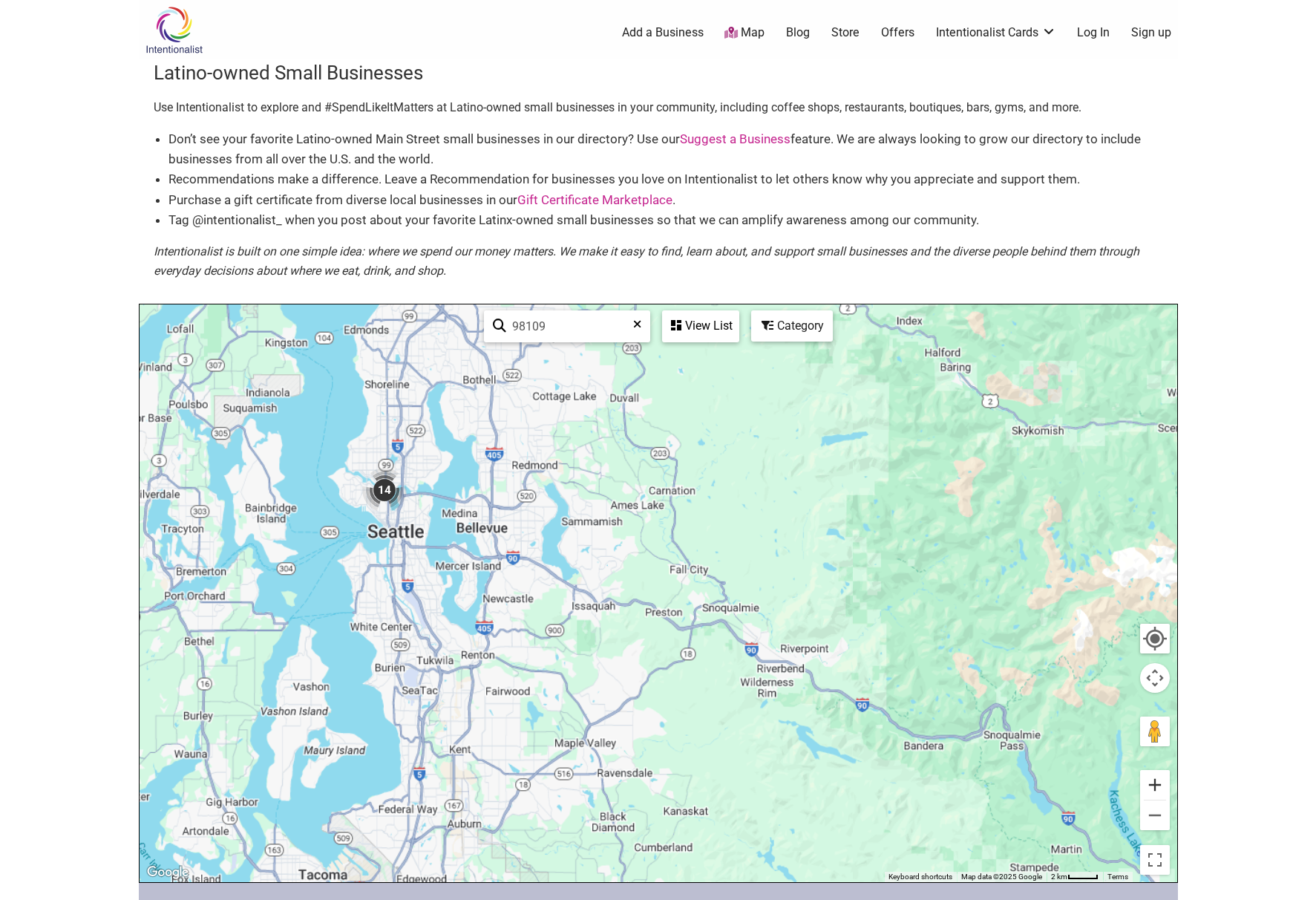
click at [1153, 788] on button "Zoom in" at bounding box center [1154, 784] width 30 height 30
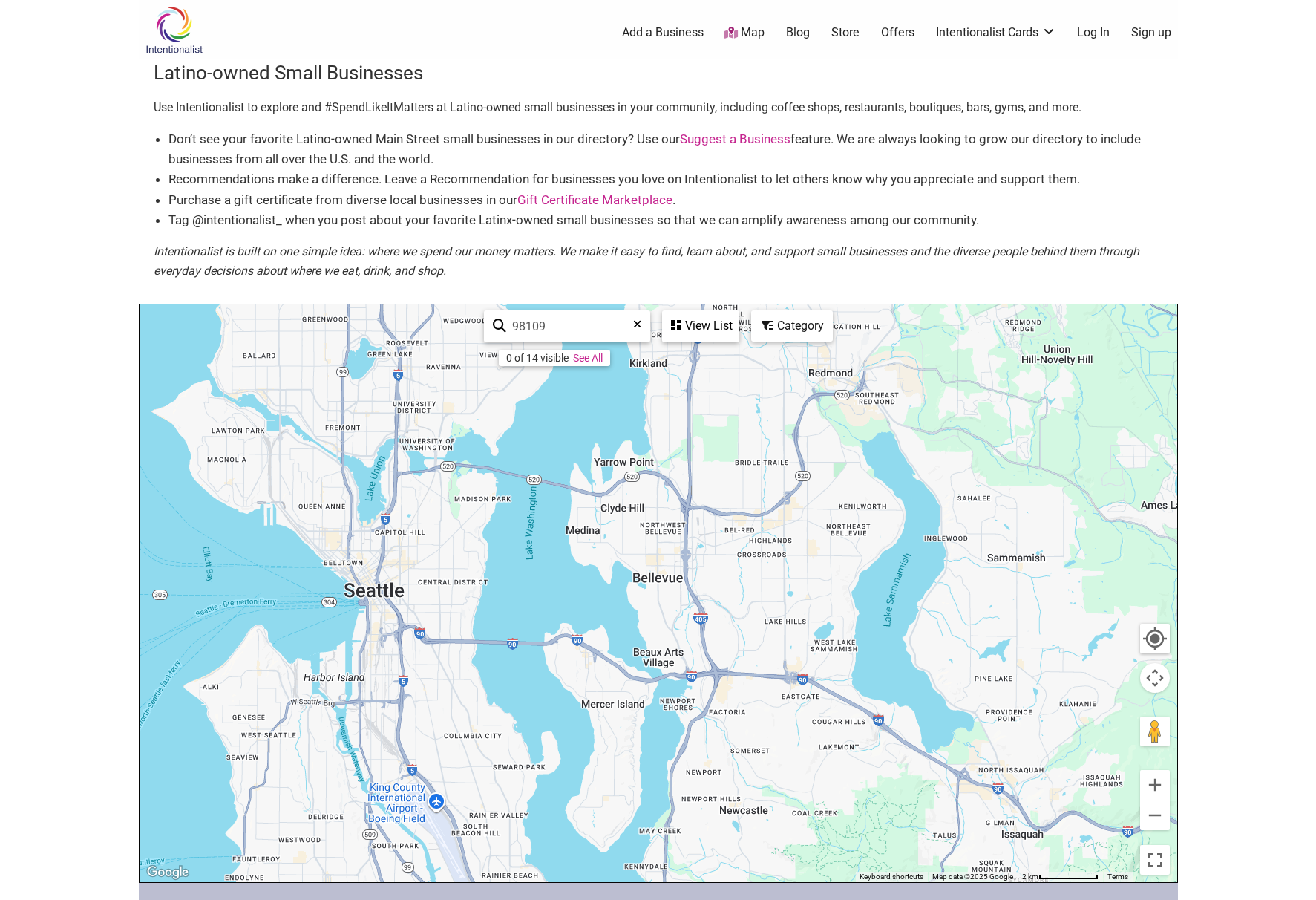
drag, startPoint x: 183, startPoint y: 502, endPoint x: 757, endPoint y: 701, distance: 607.5
click at [763, 704] on div at bounding box center [658, 593] width 1037 height 578
click at [1152, 777] on button "Zoom in" at bounding box center [1154, 784] width 30 height 30
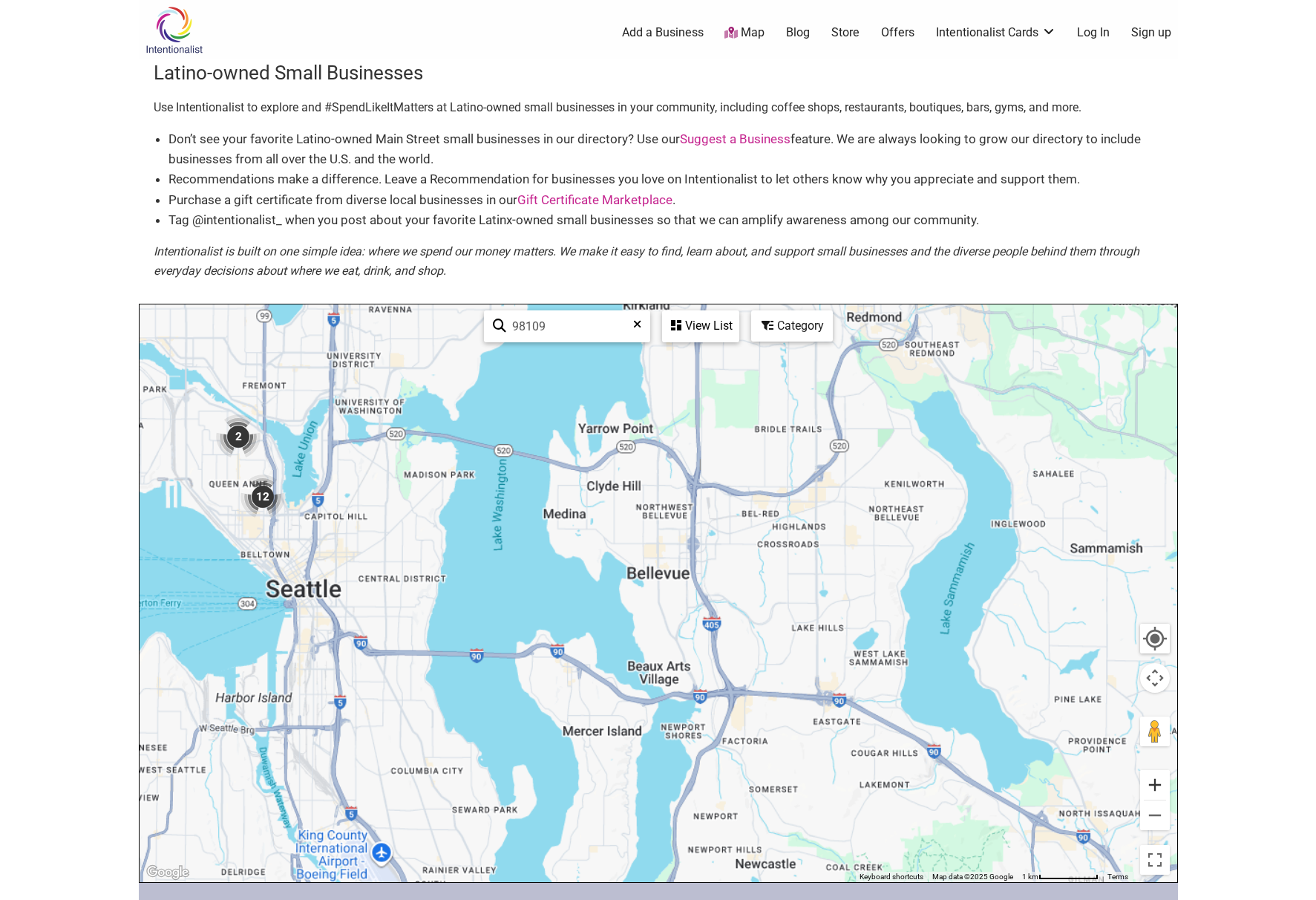
click at [1152, 777] on button "Zoom in" at bounding box center [1154, 784] width 30 height 30
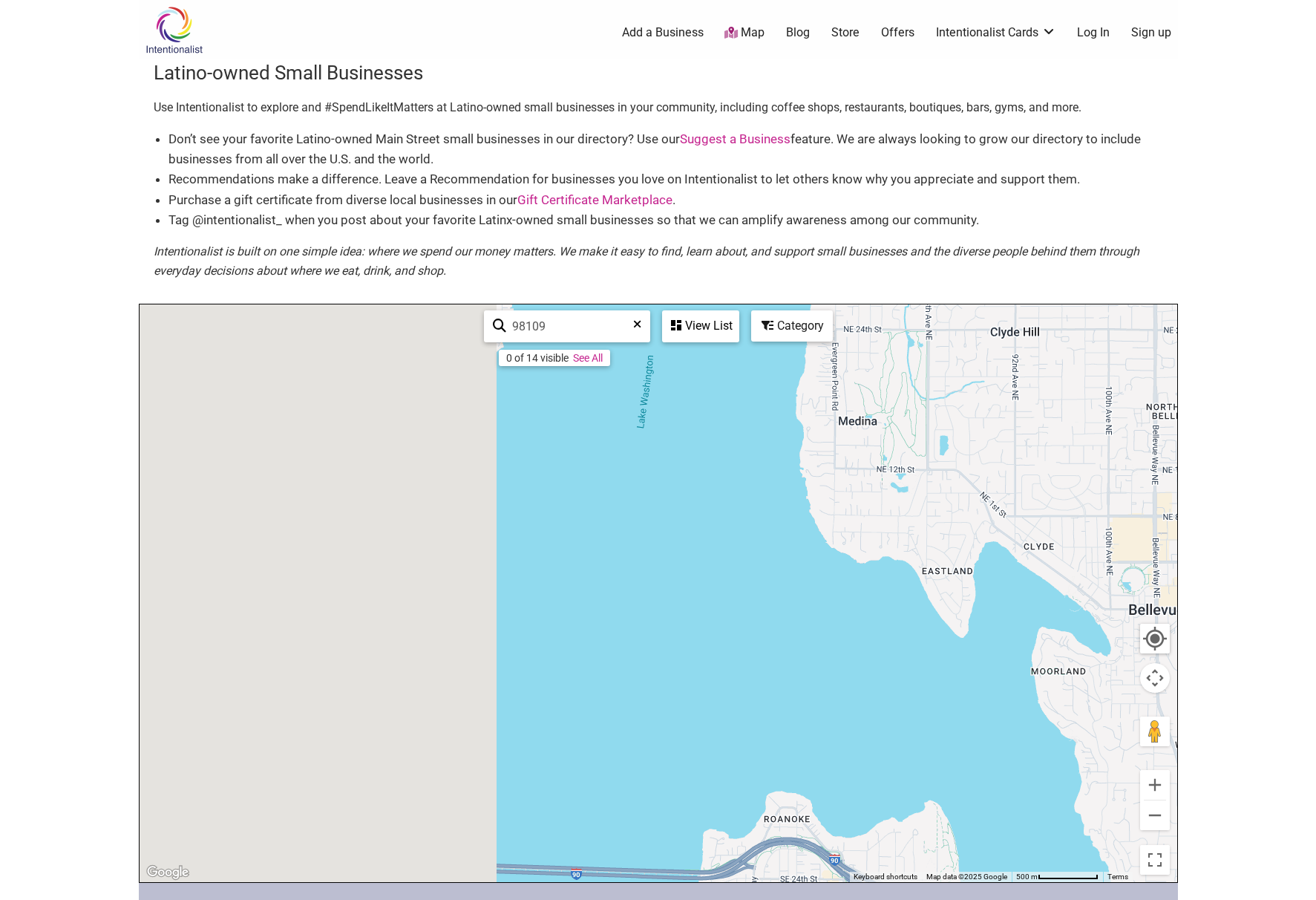
drag, startPoint x: 194, startPoint y: 558, endPoint x: 943, endPoint y: 648, distance: 754.4
click at [1047, 667] on div at bounding box center [658, 593] width 1037 height 578
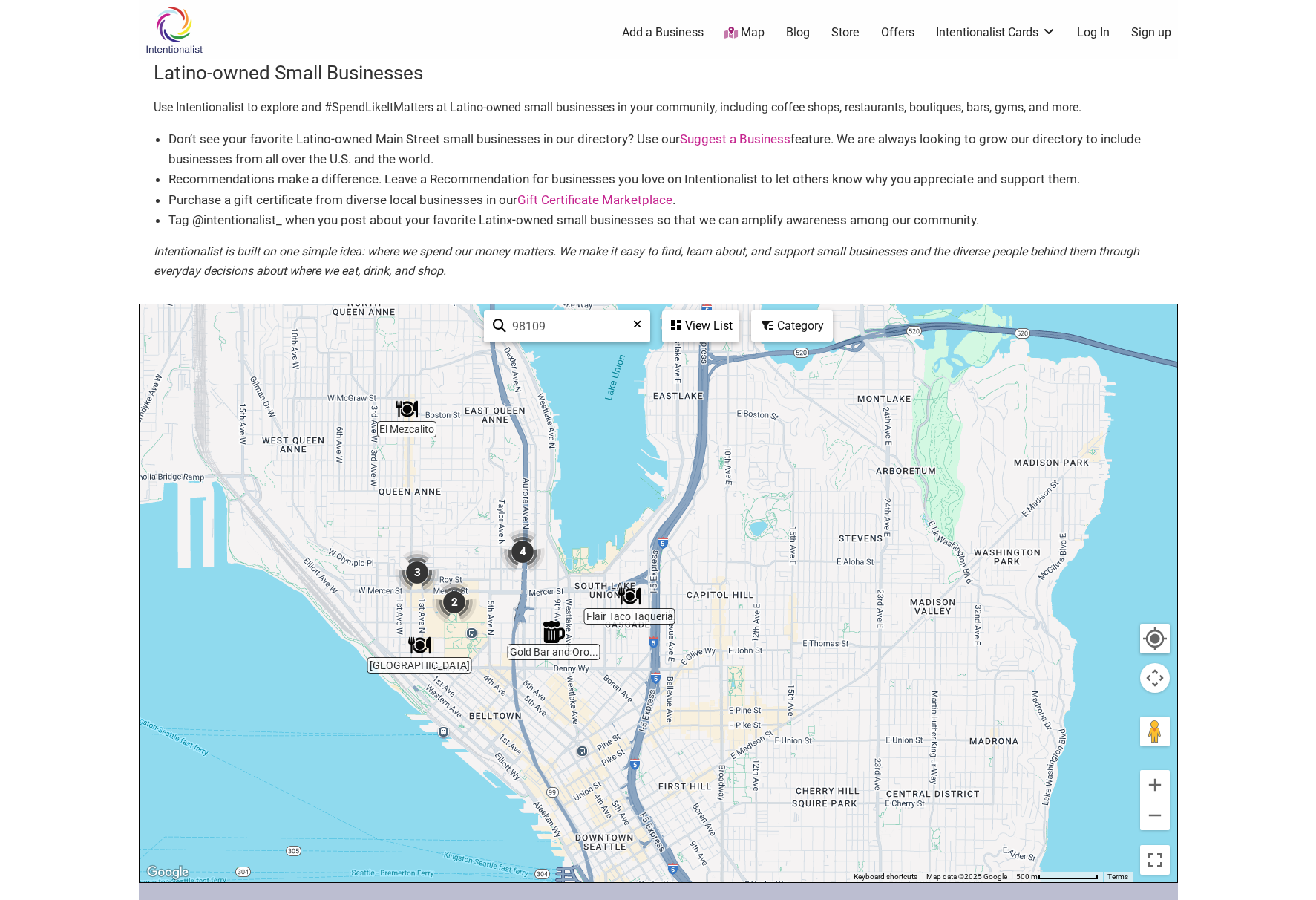
drag, startPoint x: 693, startPoint y: 513, endPoint x: 633, endPoint y: 631, distance: 132.4
click at [633, 631] on div at bounding box center [658, 593] width 1037 height 578
click at [1156, 785] on button "Zoom in" at bounding box center [1154, 784] width 30 height 30
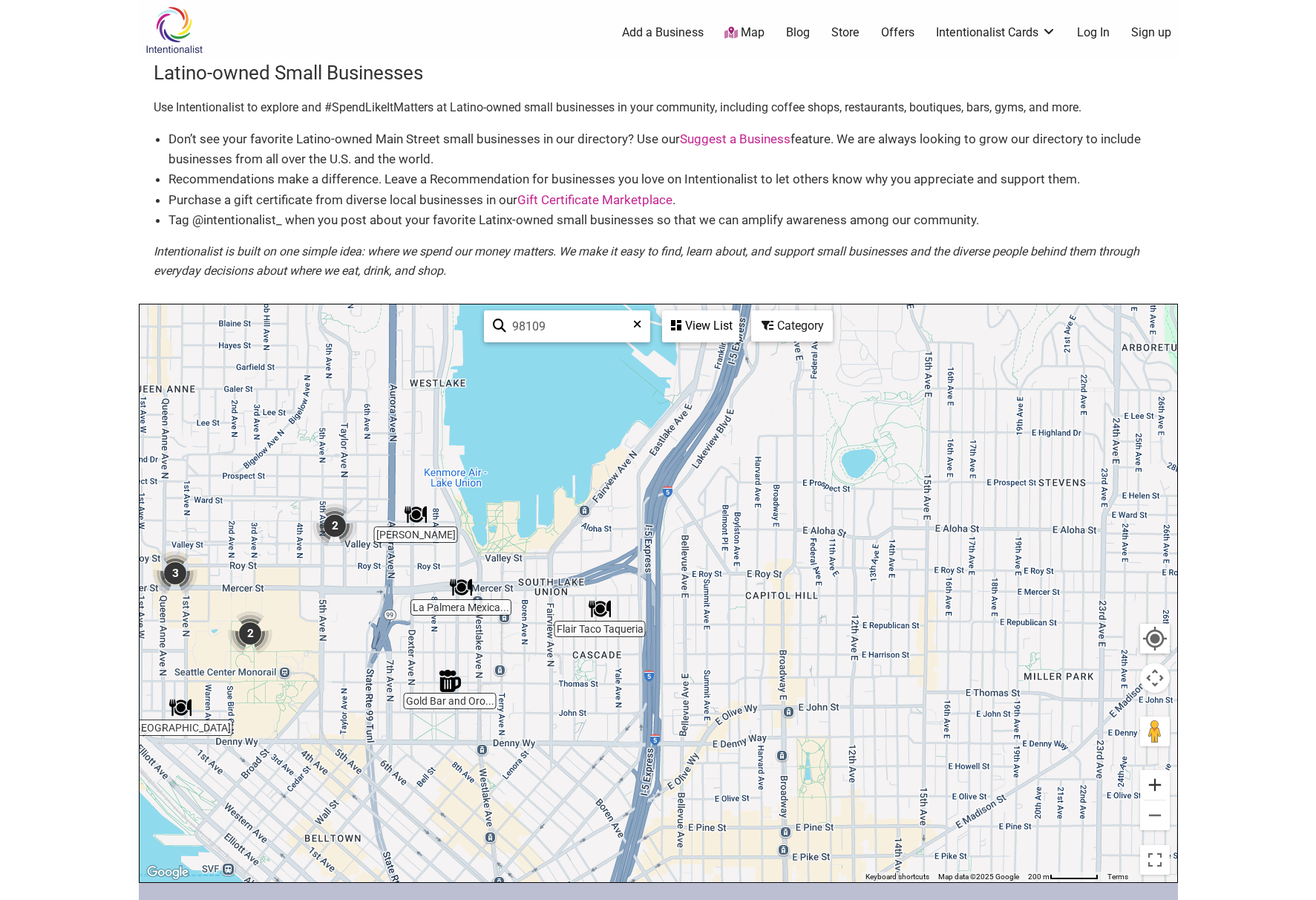
click at [1152, 786] on button "Zoom in" at bounding box center [1154, 784] width 30 height 30
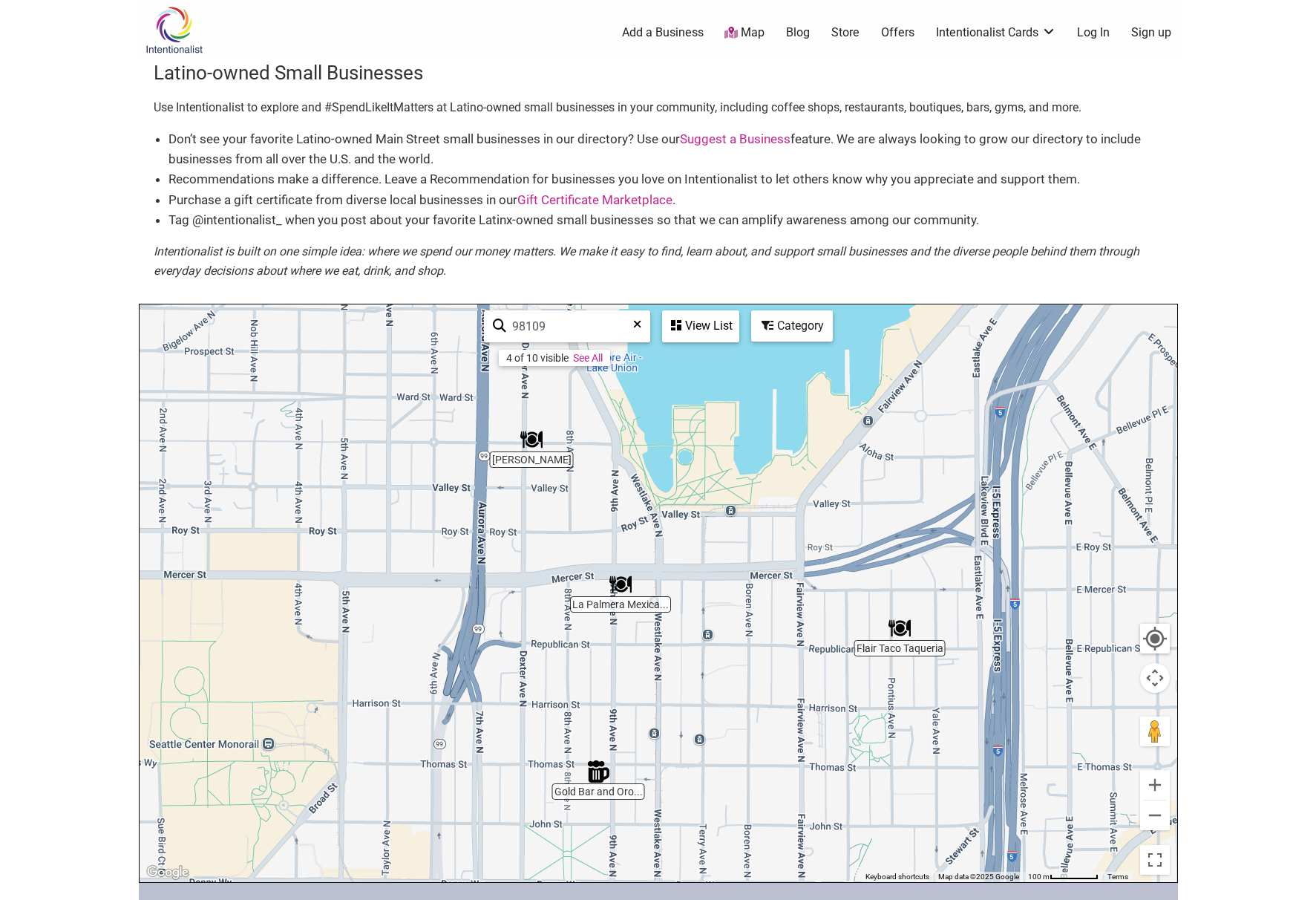
drag, startPoint x: 413, startPoint y: 705, endPoint x: 773, endPoint y: 698, distance: 360.1
click at [773, 698] on div at bounding box center [658, 593] width 1037 height 578
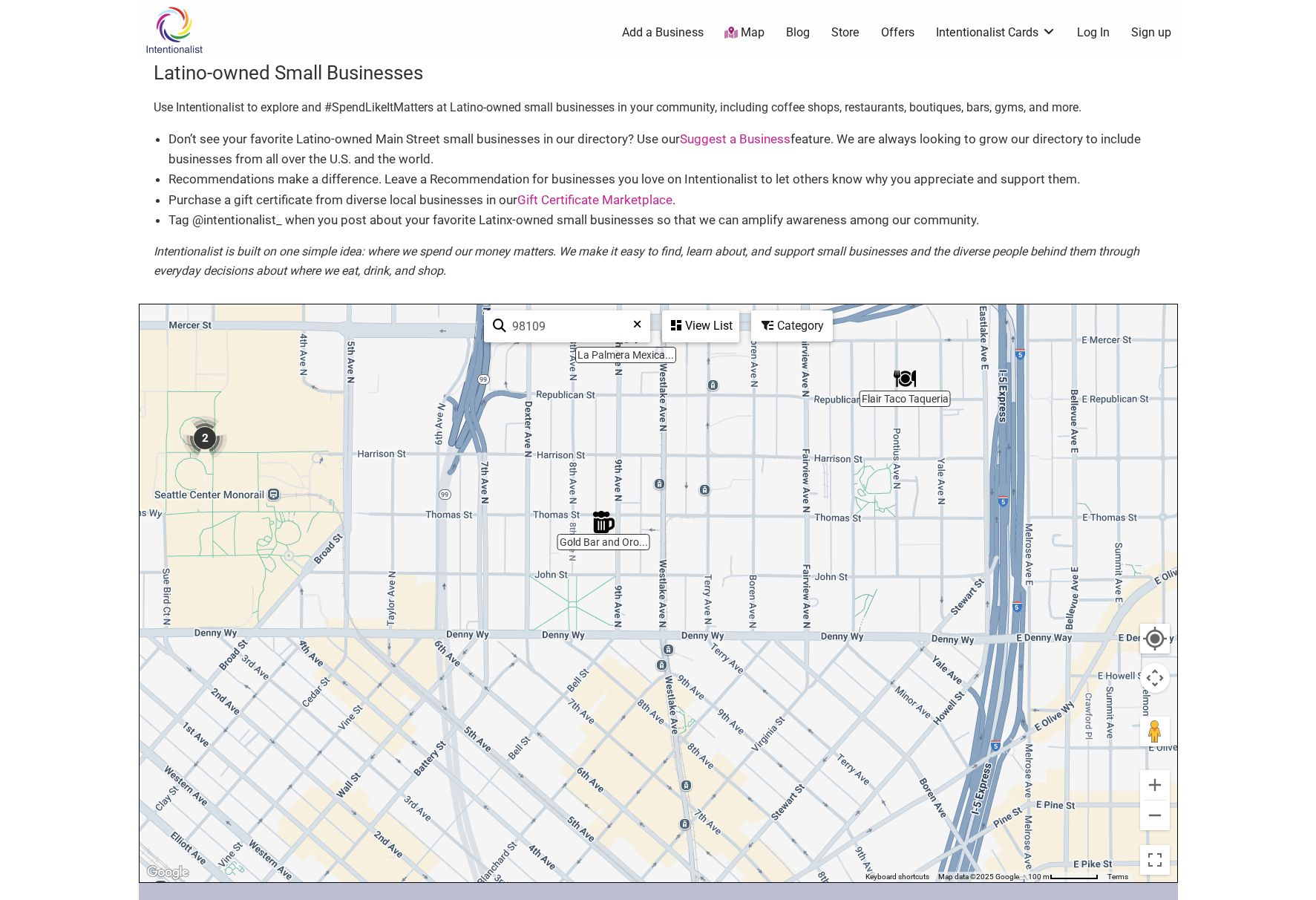
drag, startPoint x: 466, startPoint y: 694, endPoint x: 471, endPoint y: 438, distance: 256.0
click at [471, 438] on div at bounding box center [658, 593] width 1037 height 578
